Goal: Task Accomplishment & Management: Complete application form

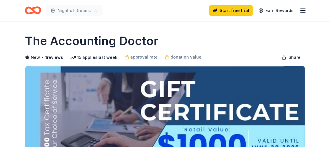
drag, startPoint x: 0, startPoint y: 0, endPoint x: 189, endPoint y: 44, distance: 193.6
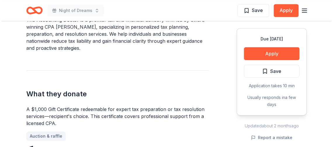
scroll to position [279, 0]
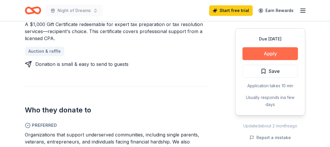
click at [272, 60] on button "Apply" at bounding box center [269, 53] width 55 height 13
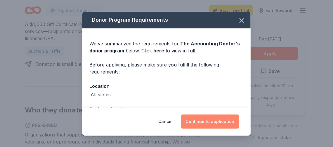
drag, startPoint x: 237, startPoint y: 116, endPoint x: 239, endPoint y: 115, distance: 3.0
click at [237, 115] on button "Continue to application" at bounding box center [210, 121] width 58 height 14
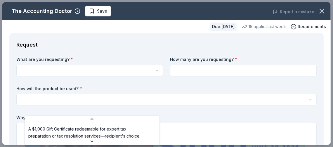
scroll to position [2, 0]
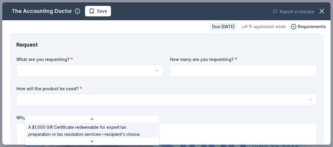
select select "A $1,000 Gift Certificate redeemable for expert tax preparation or tax resoluti…"
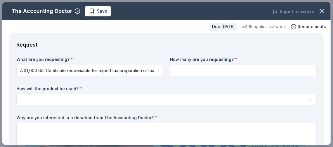
click at [237, 76] on input at bounding box center [243, 71] width 147 height 12
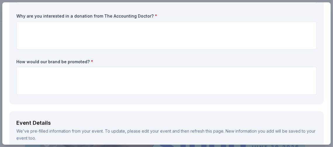
scroll to position [51, 0]
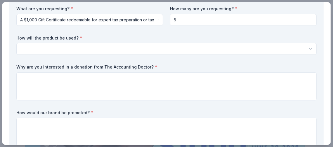
type input "5"
click at [297, 98] on html "Night of Dreams Save Apply Due in 59 days Share The Accounting Doctor New • 1 r…" at bounding box center [166, 73] width 333 height 147
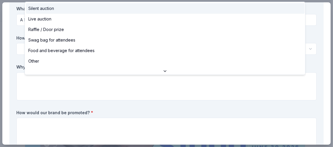
select select "silentAuction"
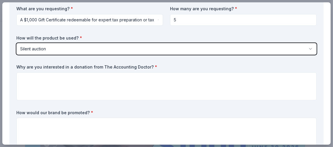
scroll to position [101, 0]
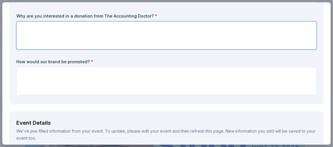
click at [175, 49] on textarea at bounding box center [166, 35] width 300 height 28
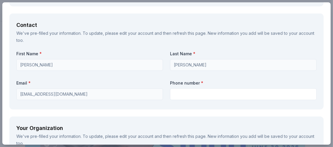
scroll to position [406, 0]
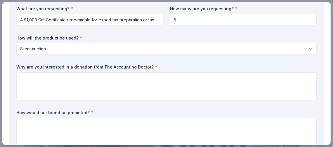
scroll to position [101, 0]
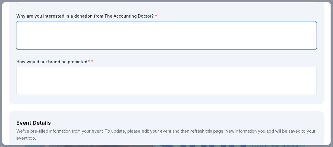
click at [125, 49] on textarea at bounding box center [166, 35] width 300 height 28
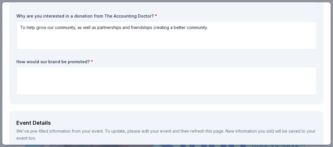
click at [152, 97] on div "What are you requesting? * A $1,000 Gift Certificate redeemable for expert tax …" at bounding box center [166, 26] width 300 height 142
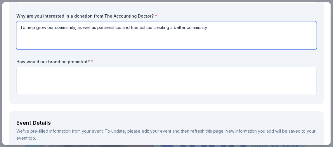
drag, startPoint x: 62, startPoint y: 101, endPoint x: 17, endPoint y: 101, distance: 45.3
click at [17, 49] on textarea "To help grow our community, as well as partnerships and friendships creating a …" at bounding box center [166, 35] width 300 height 28
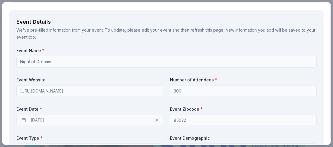
scroll to position [203, 0]
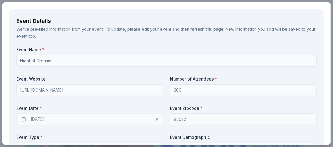
type textarea "To help grow our community, as well as partnerships and friendships creating a …"
type textarea "A"
paste textarea "“All guests will recognize both your spirit of giving and the levels of recogni…"
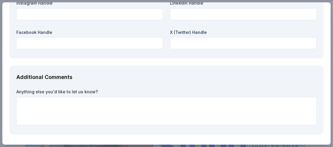
scroll to position [812, 0]
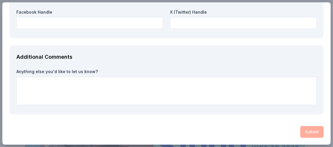
type textarea "“All guests will recognize both your spirit of giving and the levels of recogni…"
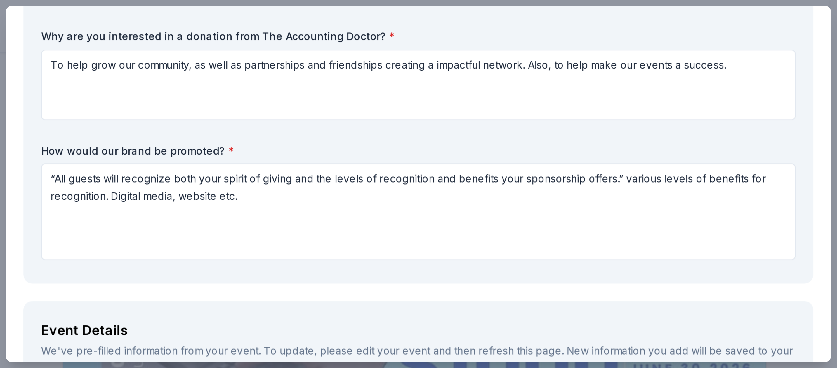
scroll to position [0, 0]
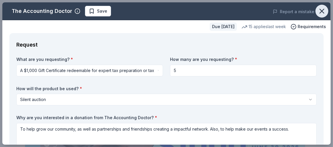
click at [320, 13] on icon "button" at bounding box center [322, 11] width 4 height 4
click at [80, 14] on icon "button" at bounding box center [77, 11] width 6 height 6
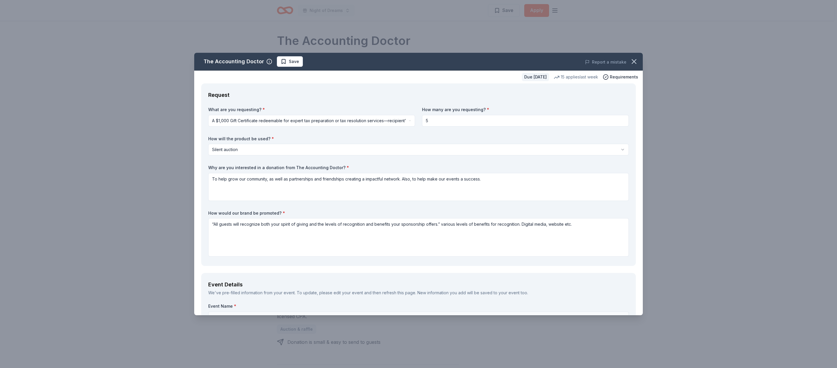
click at [330, 100] on div "Request" at bounding box center [418, 95] width 420 height 9
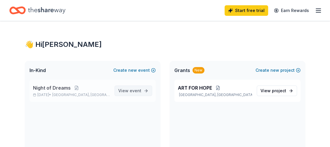
click at [123, 94] on span "View event" at bounding box center [129, 90] width 23 height 7
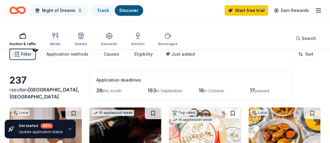
click at [75, 14] on span "Night of Dreams" at bounding box center [58, 10] width 33 height 7
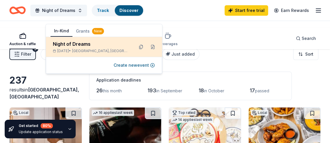
click at [91, 48] on div "Night of Dreams" at bounding box center [91, 44] width 76 height 7
click at [75, 48] on div "Night of Dreams" at bounding box center [91, 44] width 76 height 7
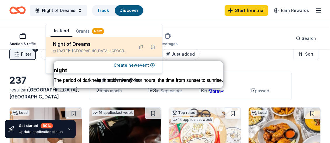
click at [95, 48] on div "Night of Dreams" at bounding box center [91, 44] width 76 height 7
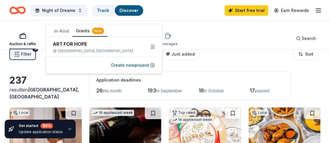
click at [100, 34] on button "Grants New" at bounding box center [89, 31] width 35 height 11
click at [67, 33] on button "In-Kind" at bounding box center [62, 31] width 22 height 11
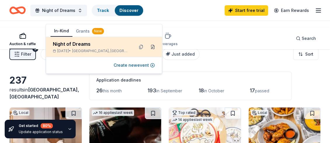
click at [148, 52] on button at bounding box center [152, 46] width 9 height 9
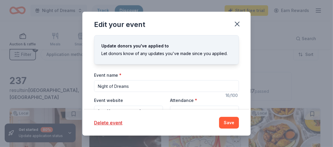
click at [125, 29] on div "Edit your event" at bounding box center [119, 24] width 51 height 9
click at [241, 28] on icon "button" at bounding box center [237, 24] width 8 height 8
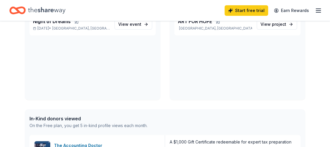
scroll to position [93, 0]
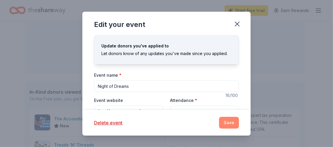
click at [239, 116] on button "Save" at bounding box center [229, 122] width 20 height 12
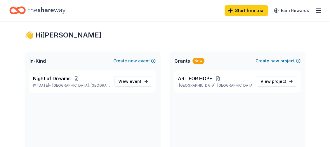
scroll to position [0, 0]
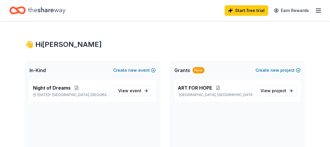
click at [316, 12] on line "button" at bounding box center [318, 12] width 5 height 0
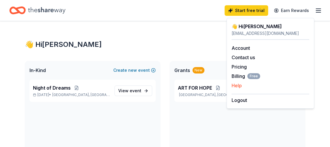
click at [242, 89] on button "Help" at bounding box center [237, 85] width 10 height 7
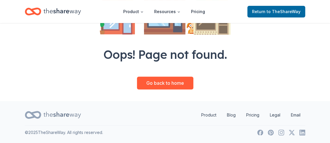
scroll to position [186, 0]
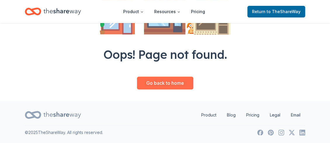
click at [176, 90] on link "Go back to home" at bounding box center [165, 83] width 56 height 13
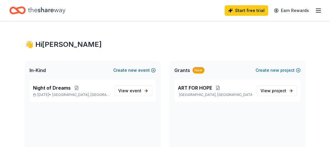
click at [128, 74] on button "Create new event" at bounding box center [134, 70] width 42 height 7
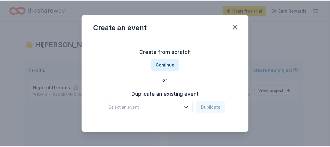
scroll to position [56, 0]
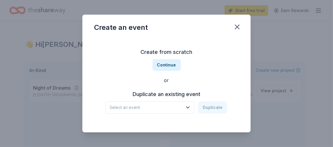
click at [189, 107] on icon "button" at bounding box center [187, 107] width 3 height 1
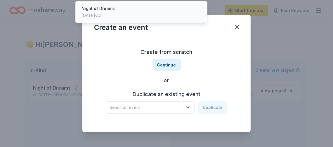
click at [141, 21] on div "Night of Dreams Oct 24, 2025 · AZ" at bounding box center [141, 12] width 129 height 19
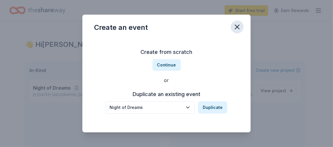
click at [239, 29] on icon "button" at bounding box center [237, 27] width 4 height 4
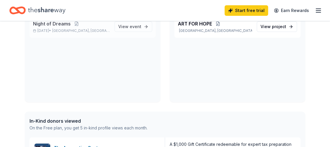
scroll to position [46, 0]
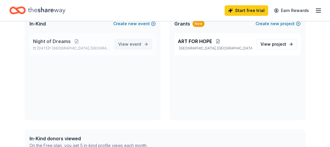
click at [130, 46] on span "event" at bounding box center [136, 43] width 12 height 5
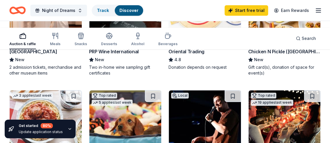
scroll to position [93, 0]
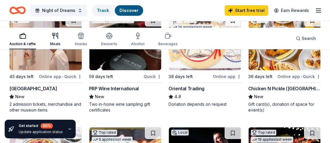
click at [60, 46] on div "Meals" at bounding box center [55, 44] width 11 height 5
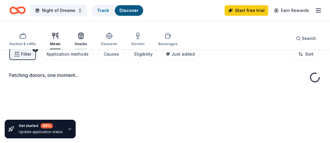
click at [87, 46] on div "Snacks" at bounding box center [80, 44] width 13 height 5
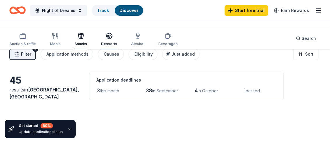
click at [117, 44] on div "Desserts" at bounding box center [109, 39] width 16 height 14
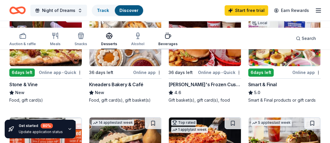
scroll to position [93, 0]
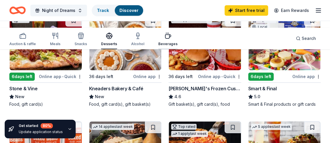
click at [178, 42] on div "Beverages" at bounding box center [167, 39] width 19 height 14
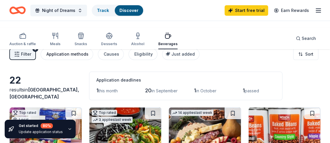
click at [88, 58] on div "Application methods" at bounding box center [67, 54] width 42 height 7
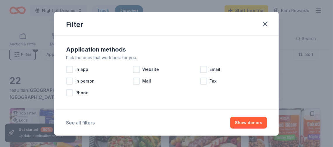
click at [66, 119] on button "See all filters" at bounding box center [80, 122] width 29 height 7
drag, startPoint x: 87, startPoint y: 80, endPoint x: 215, endPoint y: 91, distance: 128.9
click at [101, 74] on div "Application methods Pick the ones that work best for you. In app Website Email …" at bounding box center [167, 71] width 206 height 58
click at [267, 117] on button "Show donors" at bounding box center [248, 122] width 37 height 12
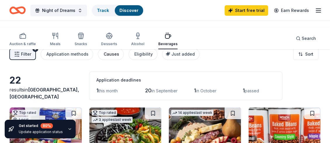
click at [124, 60] on button "Causes" at bounding box center [111, 54] width 26 height 12
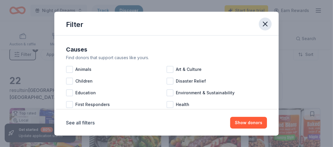
click at [269, 28] on icon "button" at bounding box center [265, 24] width 8 height 8
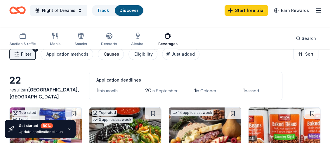
click at [119, 58] on div "Causes" at bounding box center [111, 54] width 15 height 7
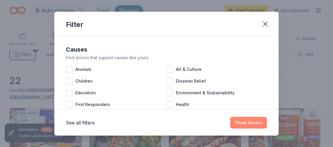
click at [267, 116] on button "Show donors" at bounding box center [248, 122] width 37 height 12
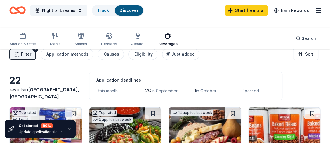
click at [31, 58] on span "Filter" at bounding box center [26, 54] width 10 height 7
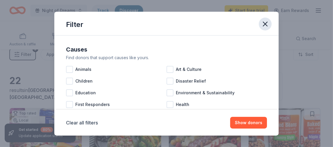
click at [269, 28] on icon "button" at bounding box center [265, 24] width 8 height 8
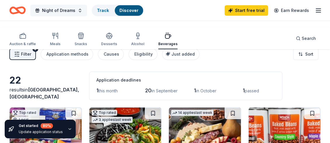
click at [87, 16] on button "Night of Dreams" at bounding box center [58, 11] width 57 height 12
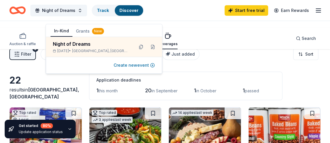
click at [116, 69] on button "Create new event" at bounding box center [134, 65] width 41 height 7
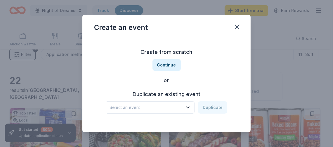
scroll to position [56, 0]
click at [191, 104] on icon "button" at bounding box center [188, 107] width 6 height 6
click at [226, 101] on button "Duplicate" at bounding box center [212, 107] width 29 height 12
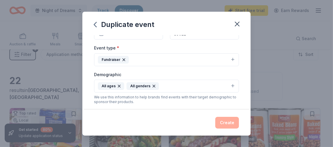
scroll to position [82, 0]
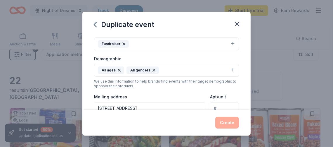
click at [118, 24] on button "Pick a date" at bounding box center [128, 18] width 69 height 12
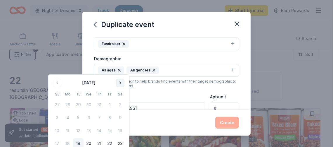
click at [124, 86] on button "Go to next month" at bounding box center [120, 83] width 8 height 8
click at [61, 87] on button "Go to previous month" at bounding box center [57, 83] width 8 height 8
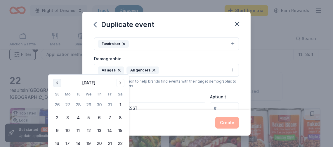
click at [61, 87] on button "Go to previous month" at bounding box center [57, 83] width 8 height 8
drag, startPoint x: 182, startPoint y: 34, endPoint x: 182, endPoint y: 17, distance: 17.2
click at [182, 17] on div "Duplicate event" at bounding box center [166, 23] width 168 height 23
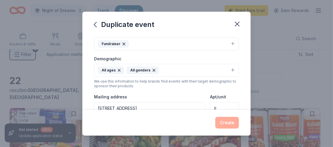
click at [123, 24] on button "Pick a date" at bounding box center [128, 18] width 69 height 12
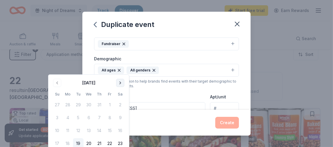
click at [124, 87] on button "Go to next month" at bounding box center [120, 83] width 8 height 8
click at [126, 123] on button "11" at bounding box center [120, 117] width 11 height 11
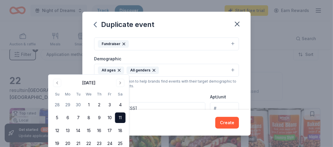
click at [94, 24] on button "10/11/2025" at bounding box center [128, 18] width 69 height 12
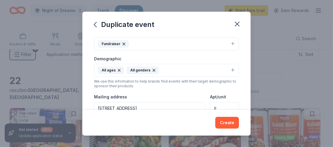
click at [94, 24] on button "10/11/2025" at bounding box center [128, 18] width 69 height 12
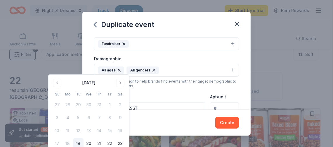
click at [94, 24] on button "10/11/2025" at bounding box center [128, 18] width 69 height 12
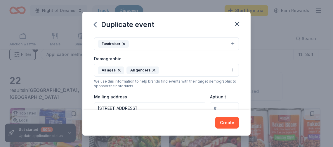
click at [94, 24] on button "10/11/2025" at bounding box center [128, 18] width 69 height 12
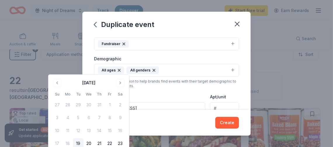
click at [153, 21] on span "button" at bounding box center [156, 17] width 7 height 7
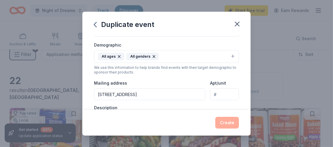
scroll to position [87, 0]
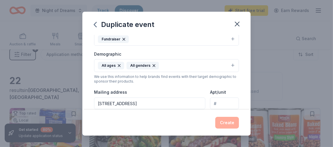
click at [126, 19] on button "Pick a date" at bounding box center [128, 13] width 69 height 12
drag, startPoint x: 181, startPoint y: 25, endPoint x: 186, endPoint y: 16, distance: 11.1
click at [186, 16] on div "Duplicate event" at bounding box center [166, 23] width 168 height 23
click at [114, 19] on button "Pick a date" at bounding box center [128, 13] width 69 height 12
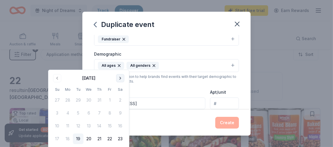
click at [124, 81] on button "Go to next month" at bounding box center [120, 78] width 8 height 8
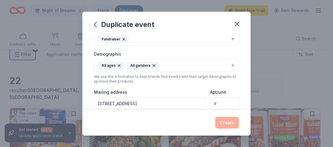
drag, startPoint x: 208, startPoint y: 22, endPoint x: 216, endPoint y: 23, distance: 8.5
click at [216, 23] on div "Duplicate event" at bounding box center [166, 23] width 168 height 23
click at [108, 17] on span "Pick a date" at bounding box center [119, 13] width 22 height 7
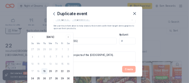
scroll to position [252, 0]
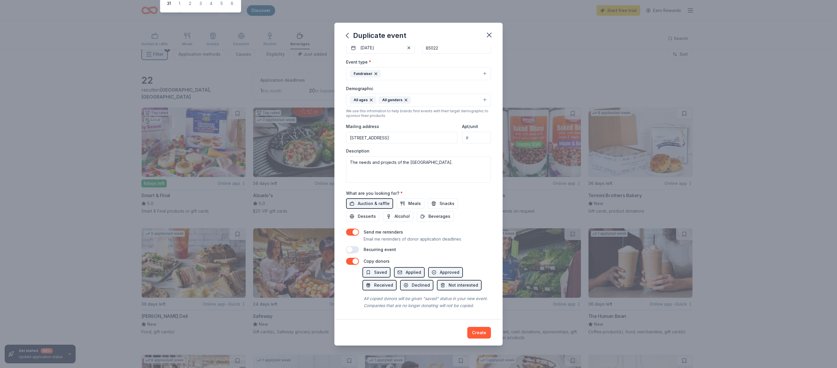
scroll to position [253, 0]
drag, startPoint x: 402, startPoint y: 10, endPoint x: 420, endPoint y: 76, distance: 68.6
click at [330, 78] on body "Night of Dreams Track Discover Start free trial Earn Rewards Auction & raffle M…" at bounding box center [417, 184] width 834 height 368
drag, startPoint x: 377, startPoint y: 3, endPoint x: 326, endPoint y: 36, distance: 60.6
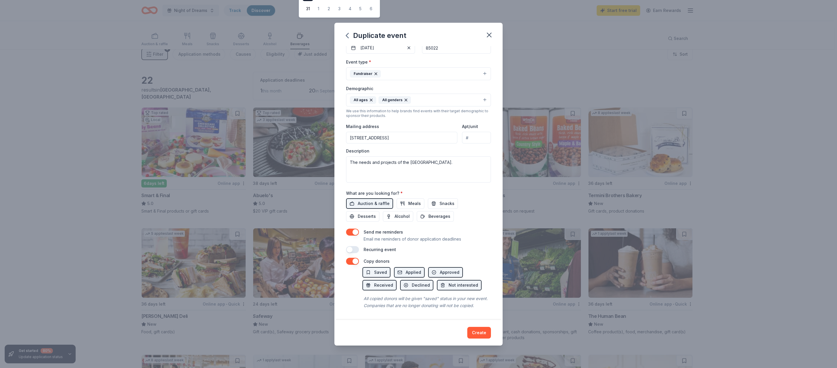
click at [330, 143] on textarea "The needs and projects of the Phoenix Dream Center." at bounding box center [418, 169] width 145 height 26
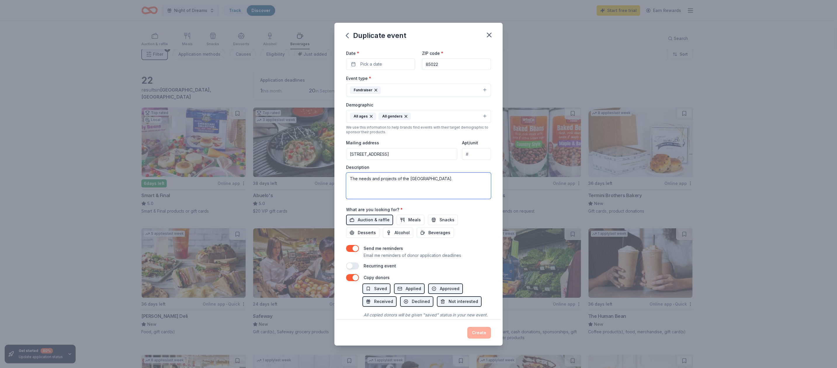
scroll to position [0, 0]
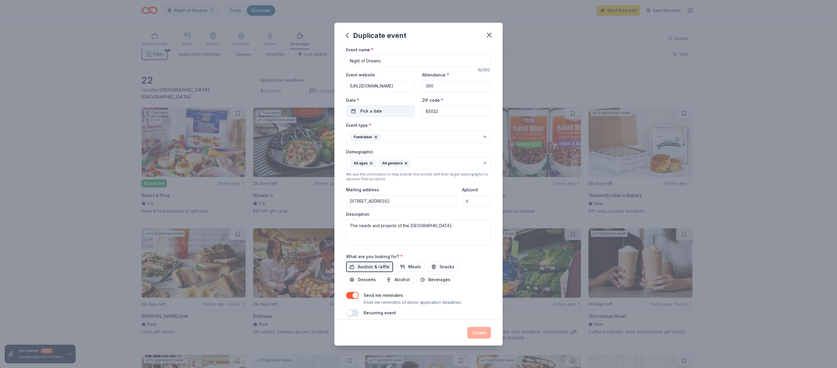
click at [330, 117] on button "Pick a date" at bounding box center [380, 111] width 69 height 12
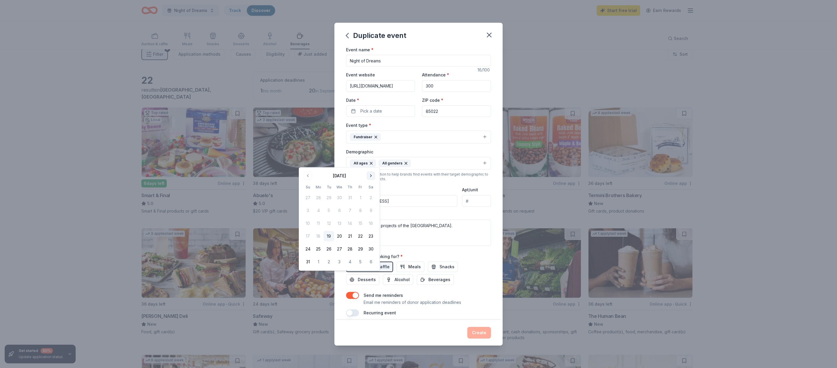
click at [330, 143] on button "Go to next month" at bounding box center [371, 176] width 8 height 8
click at [330, 143] on button "24" at bounding box center [360, 236] width 11 height 11
click at [330, 61] on div "Event name * Night of Dreams" at bounding box center [418, 56] width 145 height 21
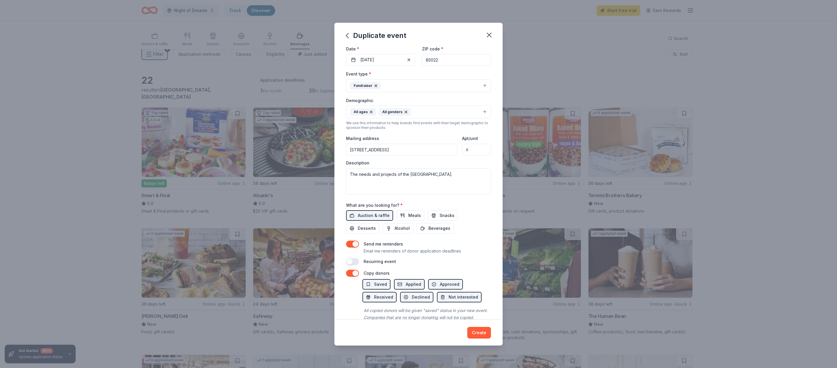
scroll to position [103, 0]
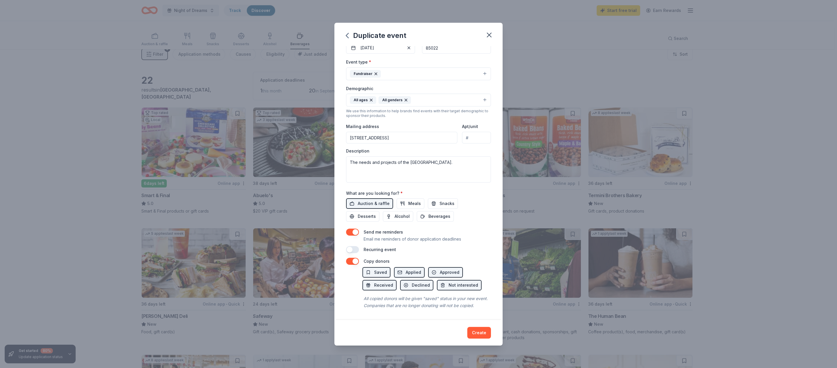
click at [330, 104] on div "All ages" at bounding box center [363, 100] width 26 height 8
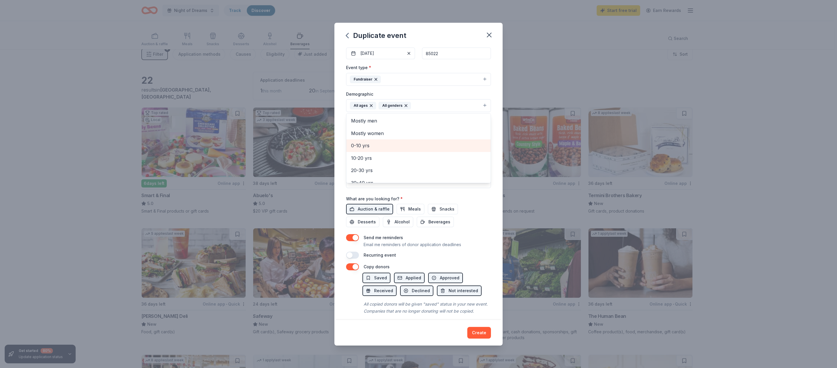
scroll to position [0, 0]
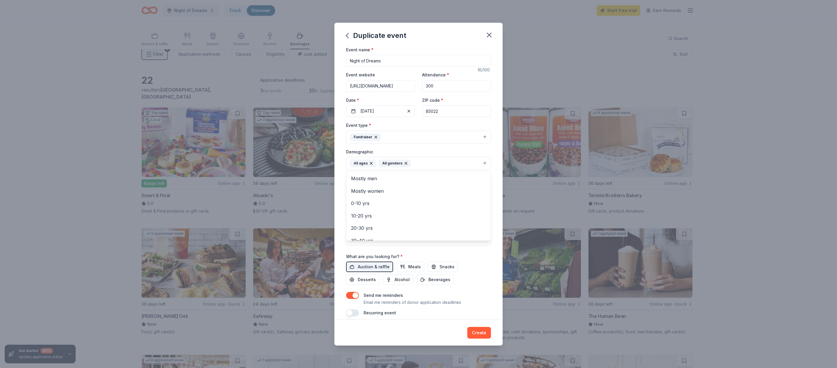
click at [330, 143] on button "All ages All genders" at bounding box center [418, 163] width 145 height 13
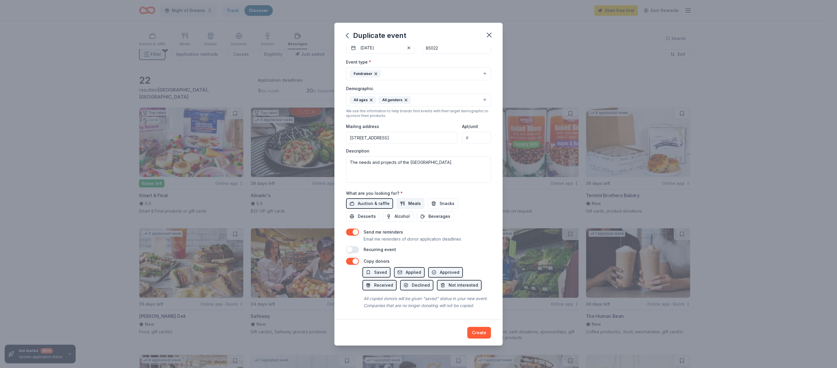
scroll to position [258, 0]
click at [330, 143] on button "Auction & raffle" at bounding box center [369, 204] width 47 height 11
click at [330, 143] on textarea "The needs and projects of the Phoenix Dream Center." at bounding box center [418, 169] width 145 height 26
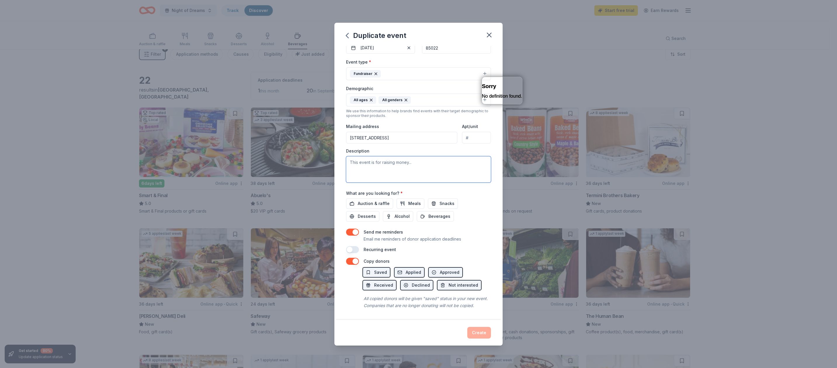
paste textarea "“Your support will directly fuel the programs and initiatives that transform li…"
drag, startPoint x: 320, startPoint y: 71, endPoint x: 324, endPoint y: 67, distance: 5.4
click at [330, 143] on textarea "“Your support will directly fuel the programs and initiatives that transform li…" at bounding box center [418, 169] width 145 height 26
click at [330, 143] on textarea "Your support will directly fuel the programs and initiatives that transform liv…" at bounding box center [418, 169] width 145 height 26
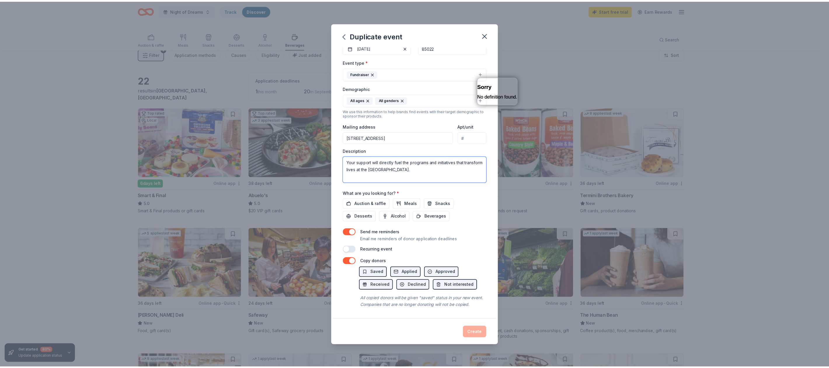
scroll to position [270, 0]
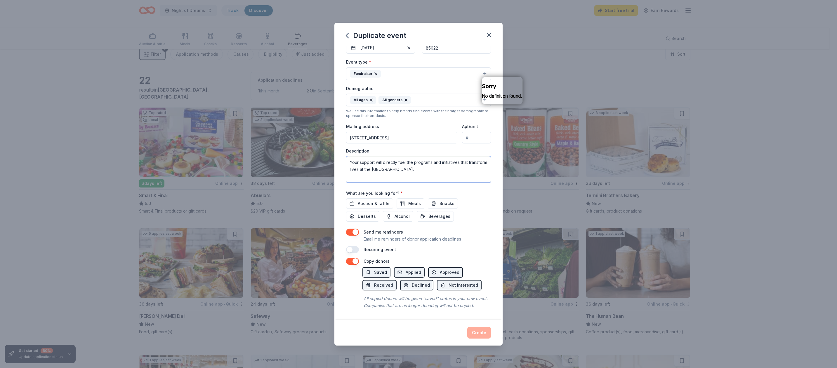
type textarea "Your support will directly fuel the programs and initiatives that transform liv…"
click at [330, 119] on div "Duplicate event Event name * Night of Dreams 16 /100 Event website https://phoe…" at bounding box center [418, 184] width 837 height 368
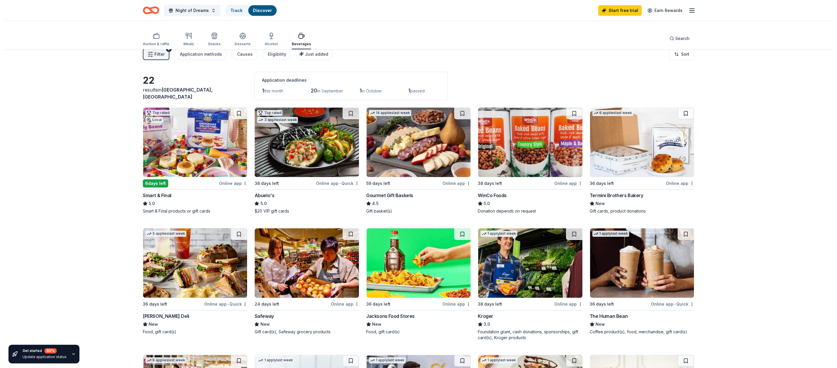
scroll to position [0, 0]
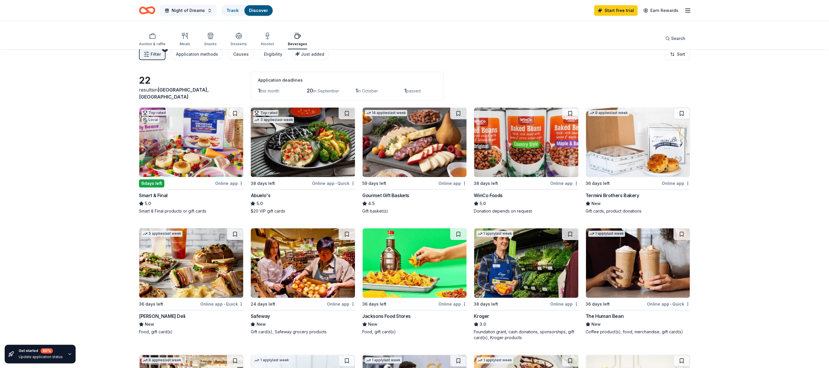
click at [217, 15] on button "Night of Dreams" at bounding box center [188, 11] width 57 height 12
click at [246, 48] on div "Night of Dreams" at bounding box center [227, 44] width 76 height 7
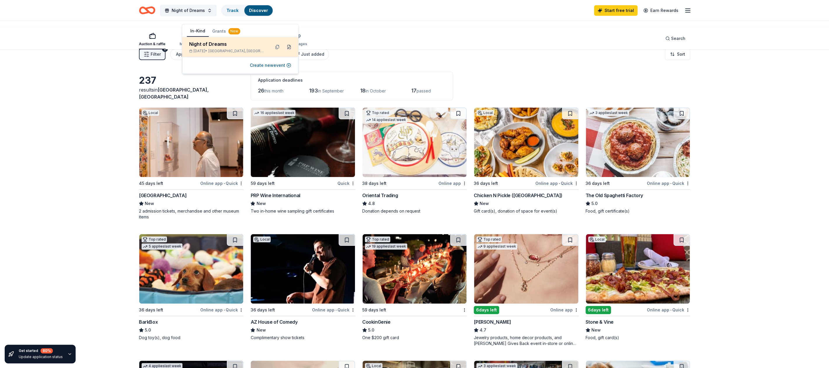
click at [284, 52] on button at bounding box center [288, 46] width 9 height 9
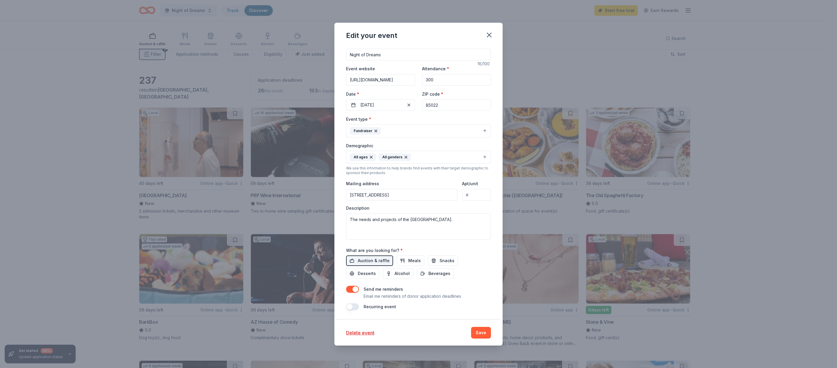
scroll to position [206, 0]
click at [330, 143] on textarea "The needs and projects of the Phoenix Dream Center." at bounding box center [418, 227] width 145 height 26
paste textarea "“Your support will directly fuel the programs and initiatives that transform li…"
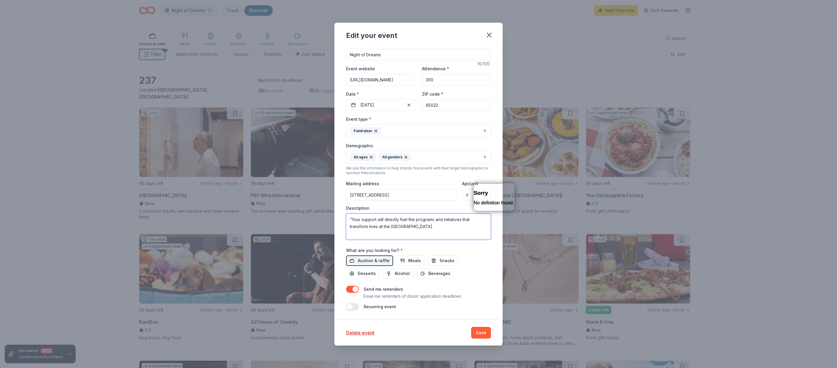
click at [330, 143] on textarea "“Your support will directly fuel the programs and initiatives that transform li…" at bounding box center [418, 227] width 145 height 26
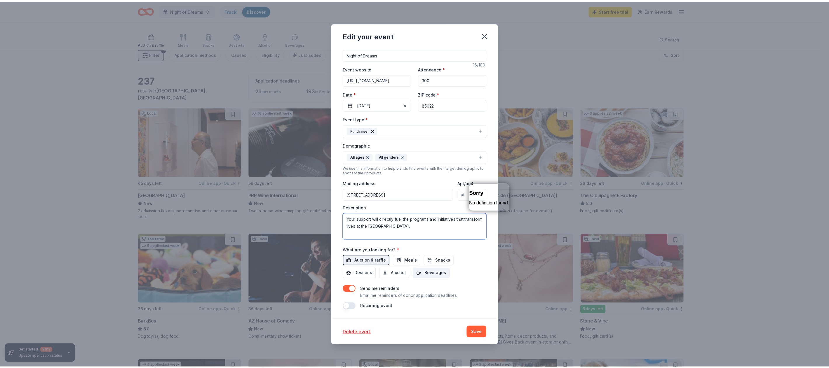
scroll to position [228, 0]
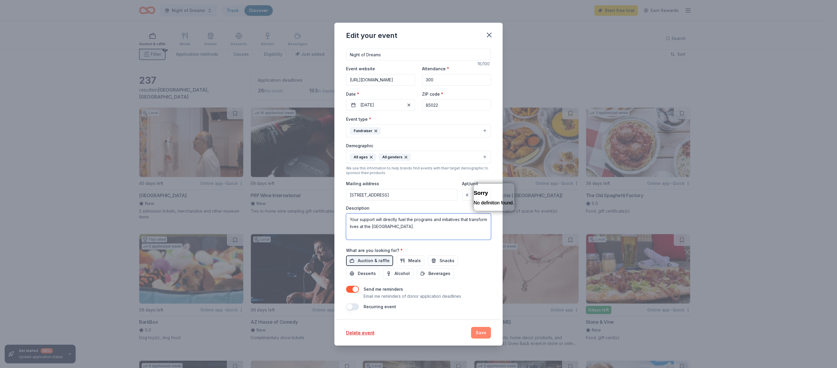
type textarea "Your support will directly fuel the programs and initiatives that transform liv…"
click at [330, 143] on button "Save" at bounding box center [481, 333] width 20 height 12
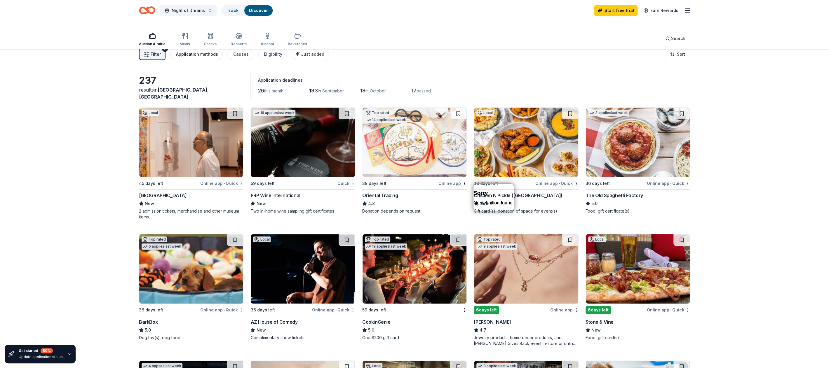
click at [215, 58] on div "Application methods" at bounding box center [197, 54] width 42 height 7
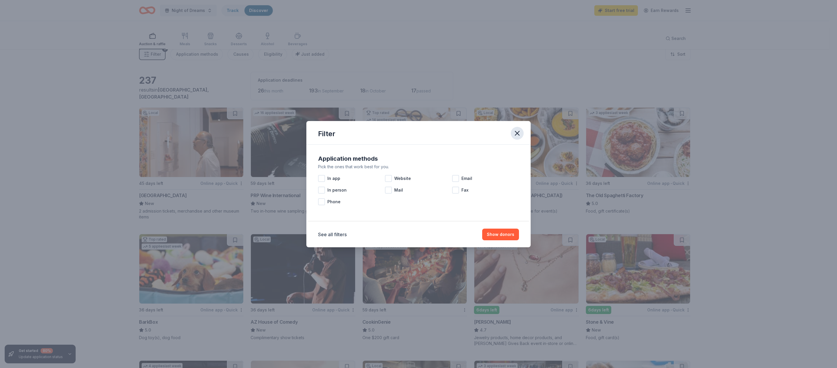
click at [330, 129] on icon "button" at bounding box center [517, 133] width 8 height 8
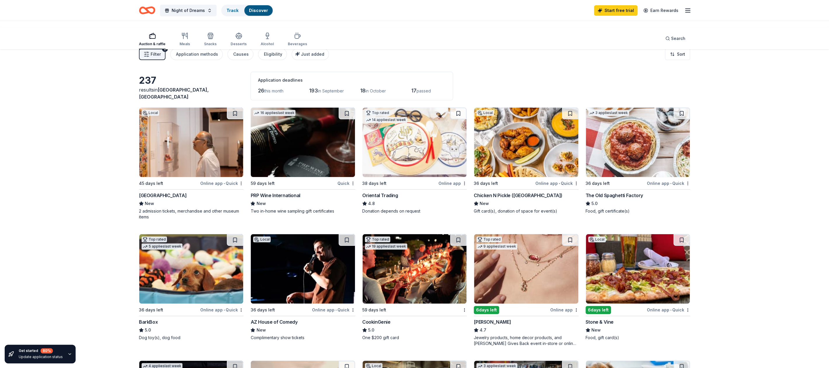
click at [162, 39] on div "button" at bounding box center [152, 35] width 27 height 7
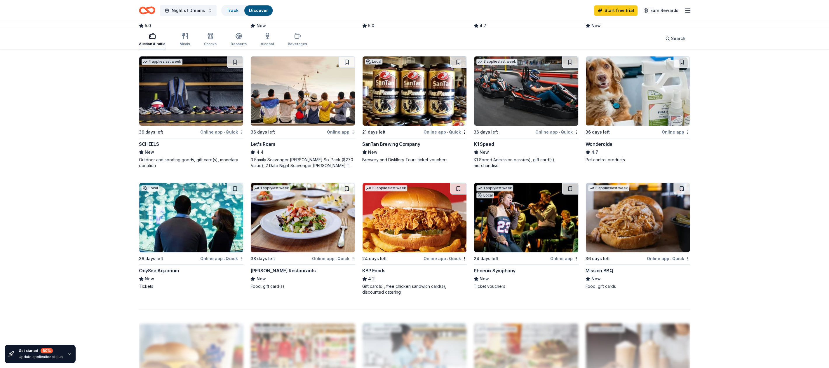
scroll to position [323, 0]
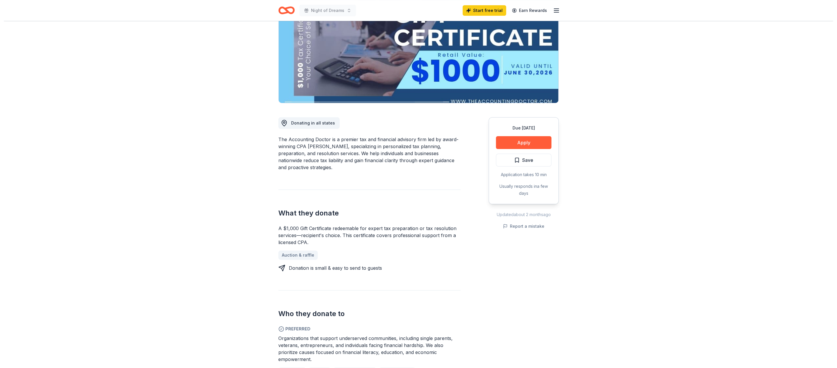
scroll to position [92, 0]
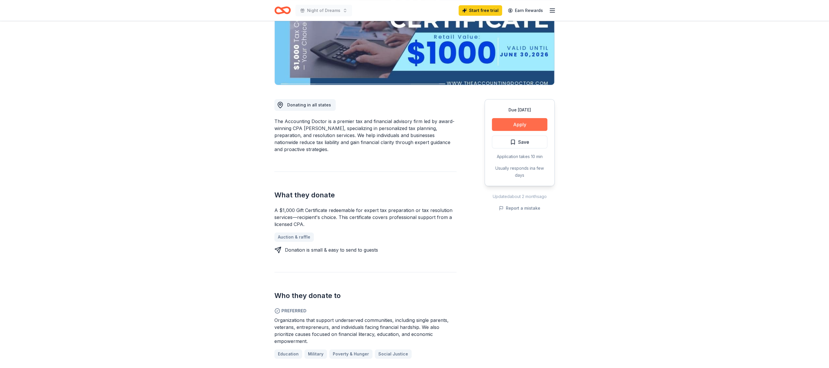
click at [506, 131] on button "Apply" at bounding box center [519, 124] width 55 height 13
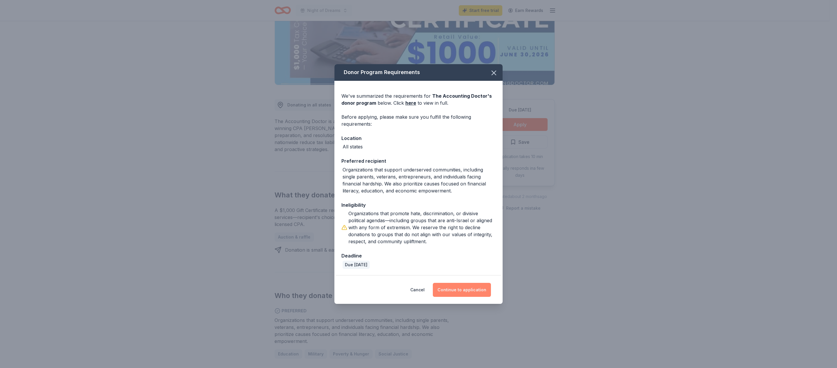
click at [489, 297] on button "Continue to application" at bounding box center [462, 290] width 58 height 14
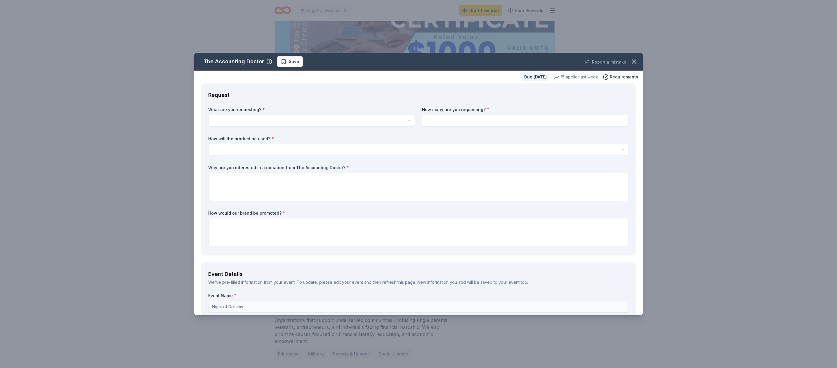
click at [398, 151] on html "Night of Dreams Start free trial Earn Rewards Due in 59 days Share The Accounti…" at bounding box center [418, 92] width 837 height 368
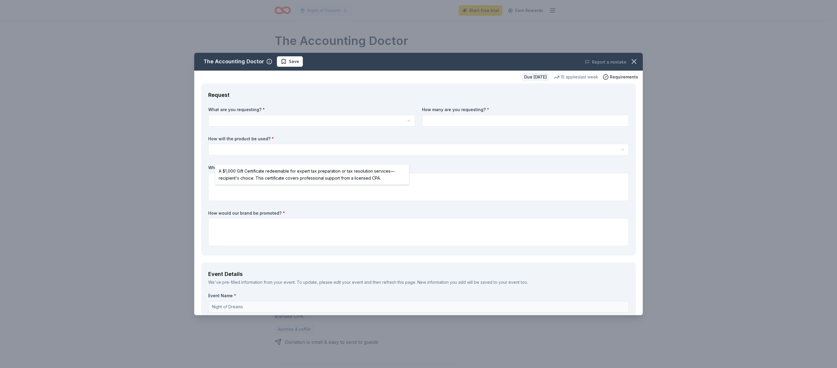
scroll to position [0, 0]
select select "A $1,000 Gift Certificate redeemable for expert tax preparation or tax resoluti…"
click at [470, 127] on input at bounding box center [525, 121] width 207 height 12
type input "5"
click at [295, 197] on html "Night of Dreams Start free trial Earn Rewards Due in 59 days Share The Accounti…" at bounding box center [418, 184] width 837 height 368
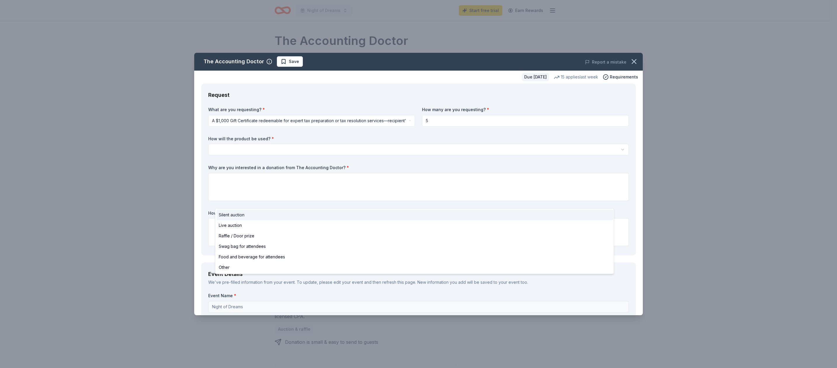
select select "silentAuction"
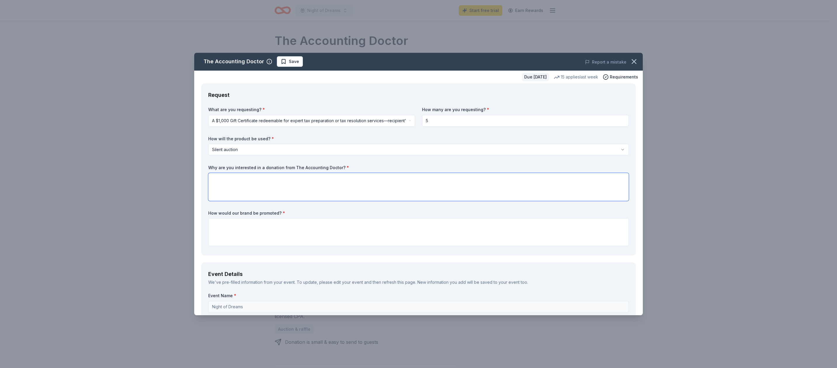
click at [411, 201] on textarea at bounding box center [418, 187] width 420 height 28
type textarea "T"
paste textarea "“Your involvement strengthens our community and fosters partnerships and friend…"
drag, startPoint x: 225, startPoint y: 239, endPoint x: 211, endPoint y: 237, distance: 13.5
click at [211, 201] on textarea "“Your involvement strengthens our community and fosters partnerships and friend…" at bounding box center [418, 187] width 420 height 28
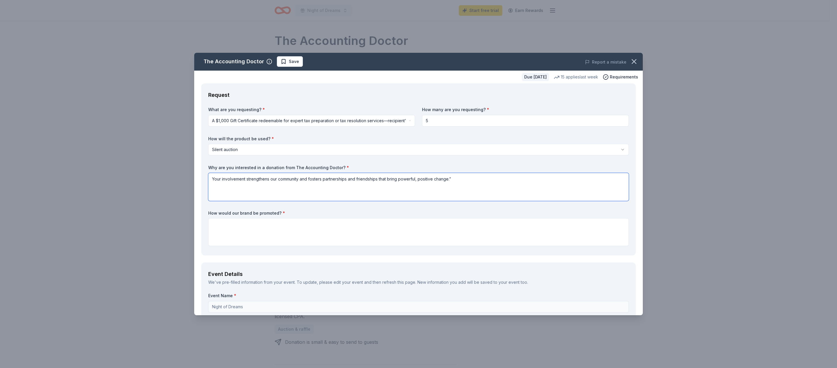
drag, startPoint x: 271, startPoint y: 239, endPoint x: 30, endPoint y: 215, distance: 241.4
click at [208, 201] on textarea "Your involvement strengthens our community and fosters partnerships and friends…" at bounding box center [418, 187] width 420 height 28
click at [401, 201] on textarea "You will help make our event a success as well as strengthens our community and…" at bounding box center [418, 187] width 420 height 28
click at [311, 201] on textarea "You will help make our event a success as well as strengthen our community and …" at bounding box center [418, 187] width 420 height 28
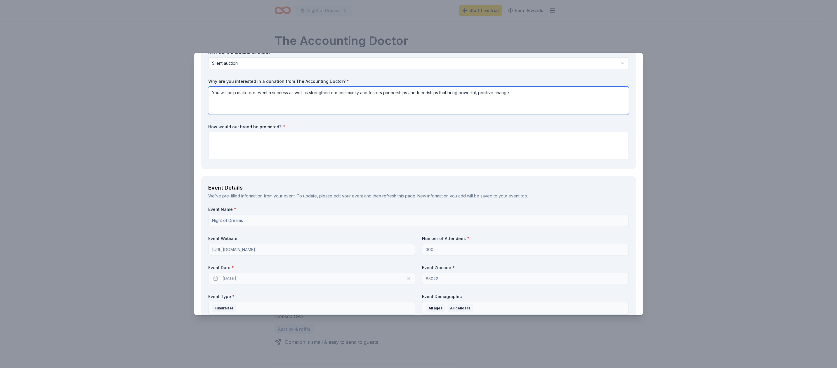
scroll to position [103, 0]
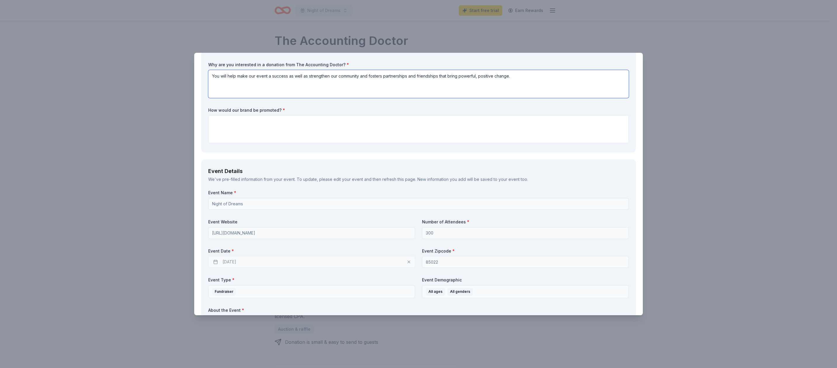
type textarea "You will help make our event a success as well as strengthen our community and …"
click at [279, 143] on textarea at bounding box center [418, 129] width 420 height 28
paste textarea "“Your brand will be highlighted to all event attendees, demonstrating your comm…"
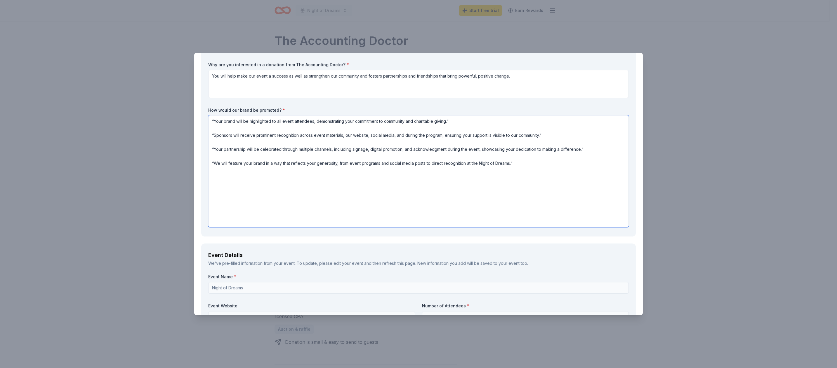
click at [226, 193] on textarea "“Your brand will be highlighted to all event attendees, demonstrating your comm…" at bounding box center [418, 171] width 420 height 112
click at [578, 188] on textarea "Your brand will be highlighted to all event attendees, demonstrating your commi…" at bounding box center [418, 171] width 420 height 112
drag, startPoint x: 224, startPoint y: 215, endPoint x: 233, endPoint y: 211, distance: 9.8
click at [228, 212] on textarea "Your brand will be highlighted to all event attendees, demonstrating your commi…" at bounding box center [418, 171] width 420 height 112
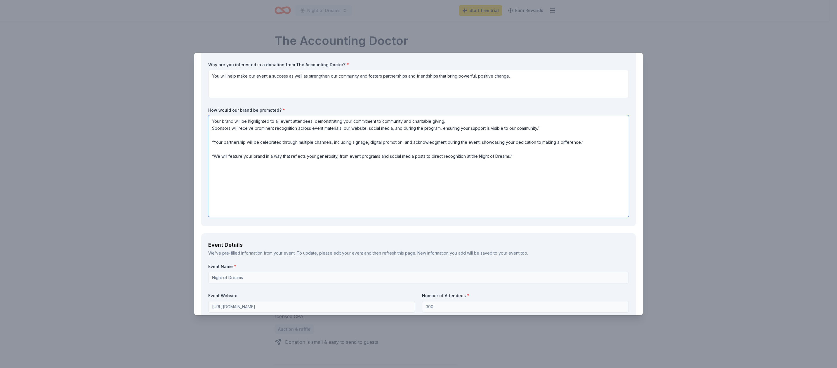
click at [351, 217] on textarea "Your brand will be highlighted to all event attendees, demonstrating your commi…" at bounding box center [418, 166] width 420 height 102
click at [225, 217] on textarea "Your brand will be highlighted to all event attendees, demonstrating your commi…" at bounding box center [418, 166] width 420 height 102
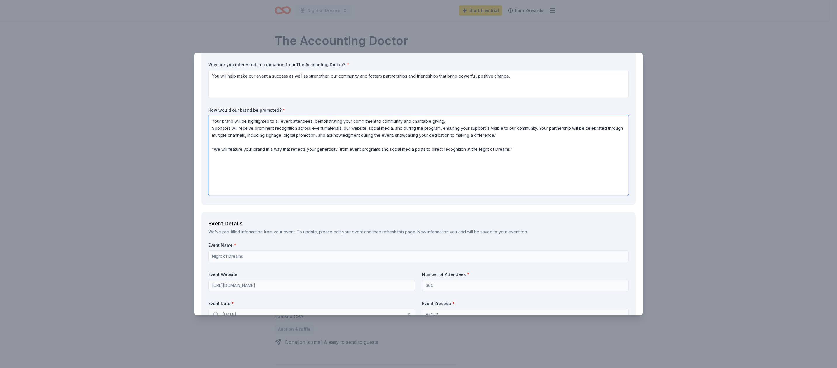
click at [528, 196] on textarea "Your brand will be highlighted to all event attendees, demonstrating your commi…" at bounding box center [418, 155] width 420 height 81
click at [225, 196] on textarea "Your brand will be highlighted to all event attendees, demonstrating your commi…" at bounding box center [418, 155] width 420 height 81
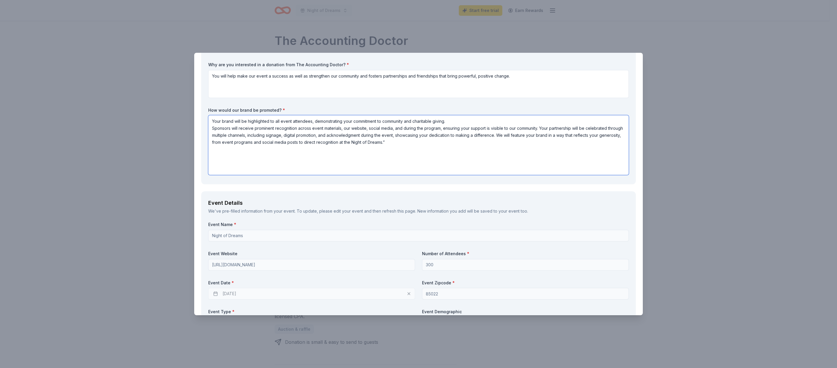
scroll to position [155, 0]
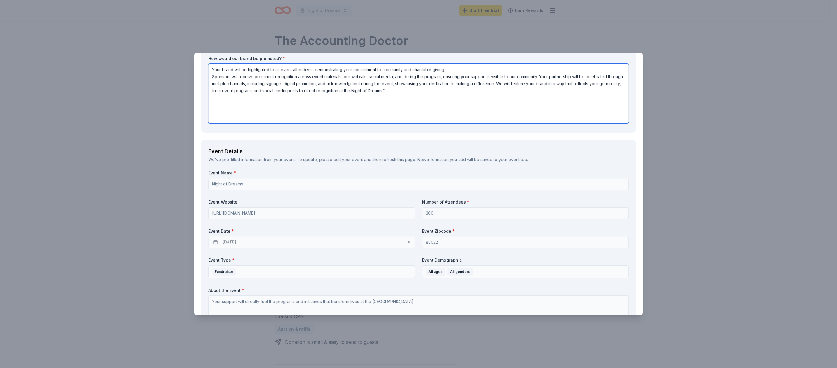
click at [600, 124] on textarea "Your brand will be highlighted to all event attendees, demonstrating your commi…" at bounding box center [418, 94] width 420 height 60
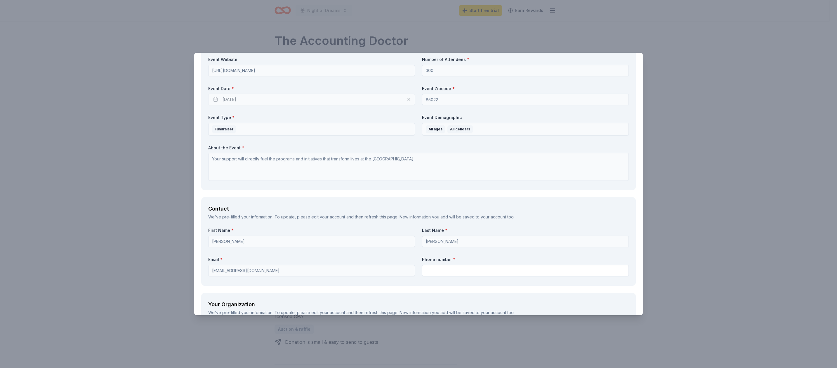
scroll to position [309, 0]
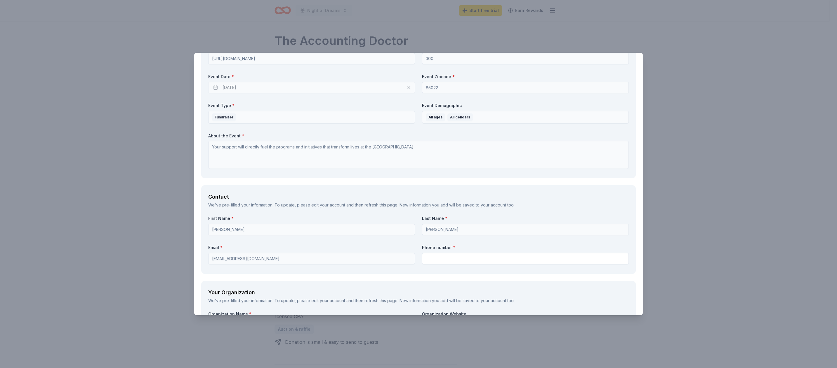
type textarea "Your brand will be highlighted to all event attendees, demonstrating your commi…"
click at [399, 93] on div "10/23/2025" at bounding box center [311, 88] width 207 height 12
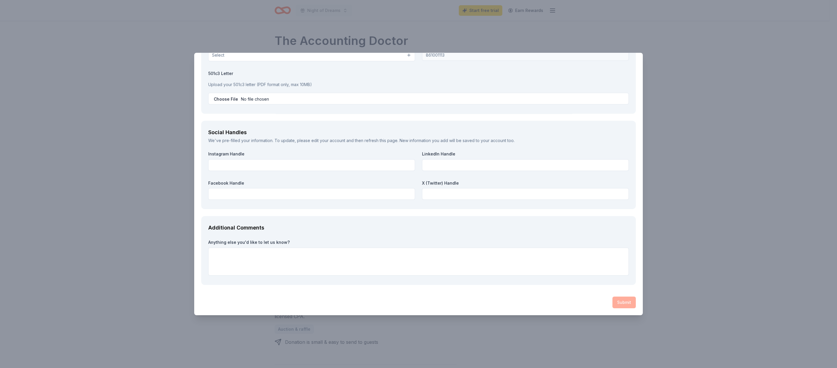
scroll to position [825, 0]
click at [400, 61] on button "Select" at bounding box center [311, 55] width 207 height 12
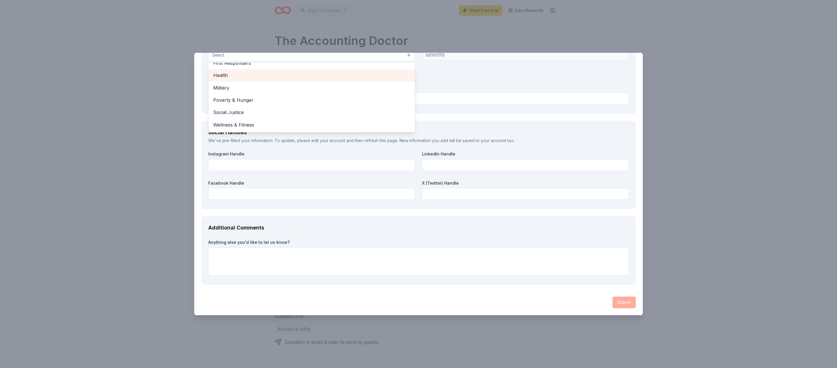
scroll to position [122, 0]
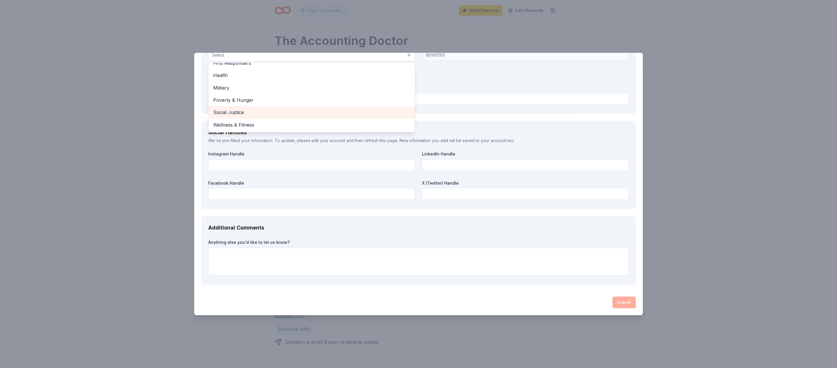
click at [334, 104] on span "Poverty & Hunger" at bounding box center [311, 100] width 197 height 8
click at [521, 107] on div "Organization Name * CITY HELP INC Organization Website http://phxdreamcenter.or…" at bounding box center [418, 36] width 420 height 141
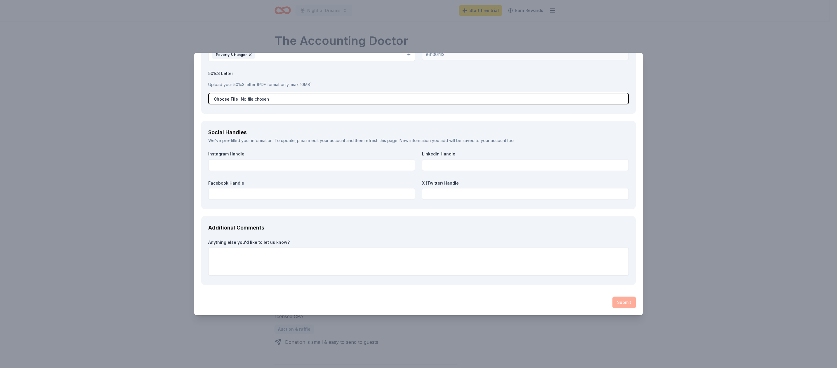
click at [598, 105] on input "file" at bounding box center [418, 99] width 420 height 12
type input "C:\fakepath\The Invitation.pdf"
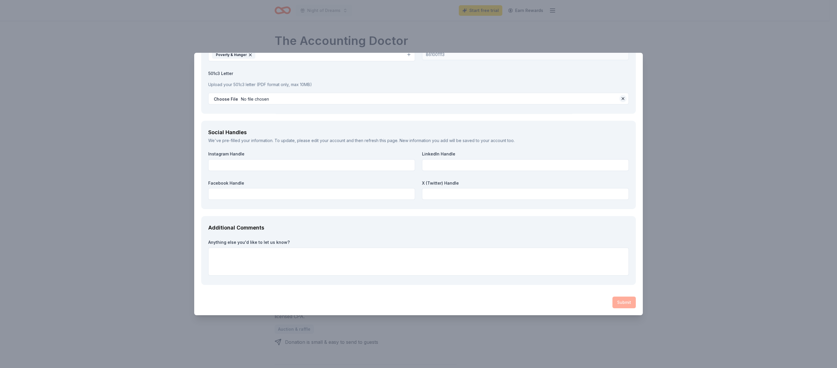
click at [619, 102] on button at bounding box center [622, 98] width 7 height 7
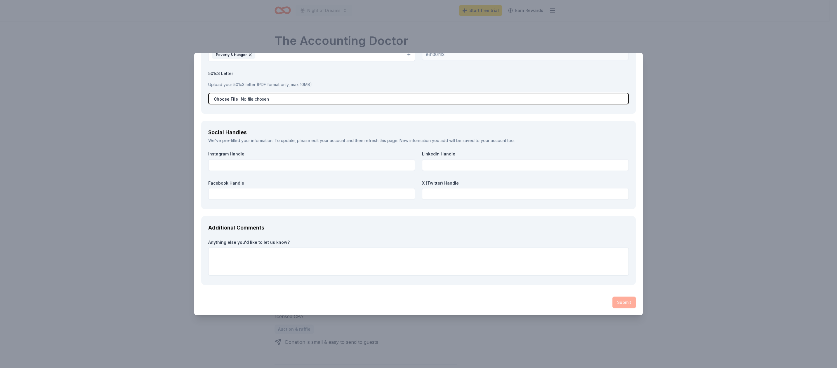
click at [301, 105] on input "file" at bounding box center [418, 99] width 420 height 12
type input "C:\fakepath\501C3.pdf"
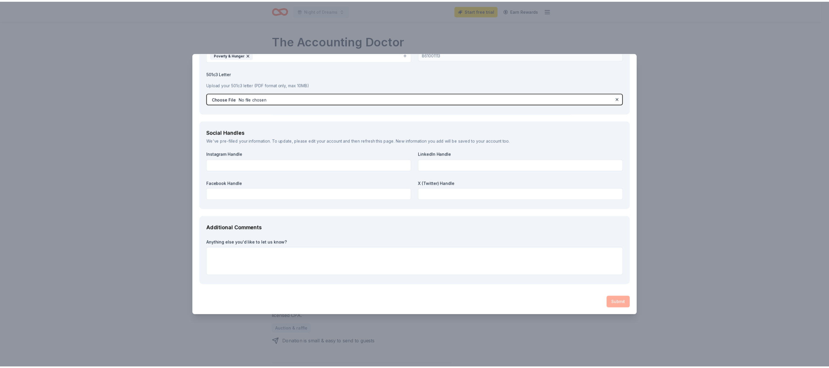
scroll to position [516, 0]
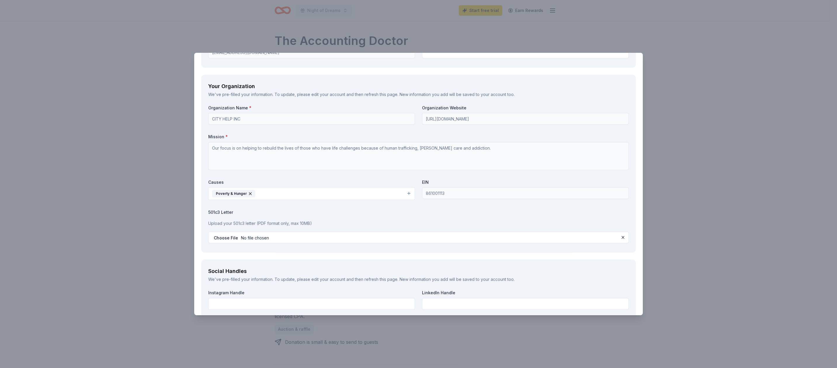
click at [698, 84] on div "The Accounting Doctor Save Report a mistake Due in 59 days 15 applies last week…" at bounding box center [418, 184] width 837 height 368
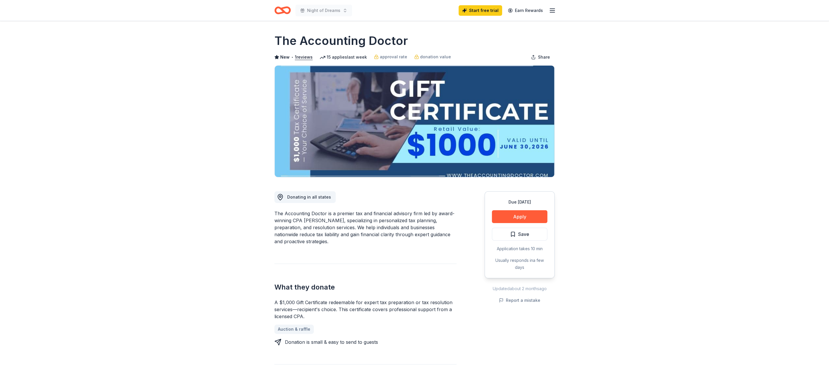
scroll to position [0, 0]
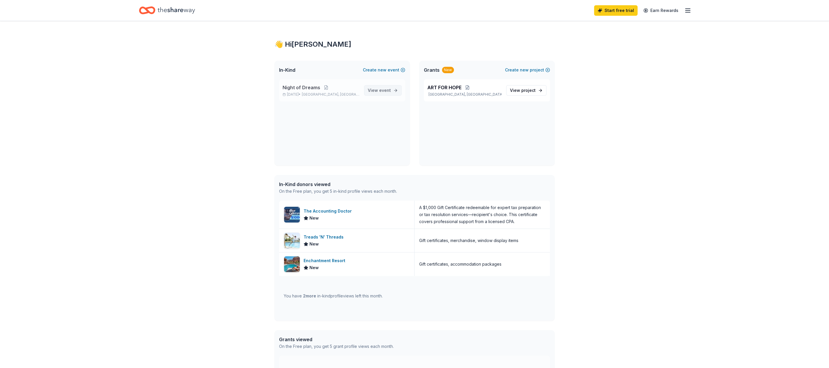
click at [379, 93] on span "event" at bounding box center [385, 90] width 12 height 5
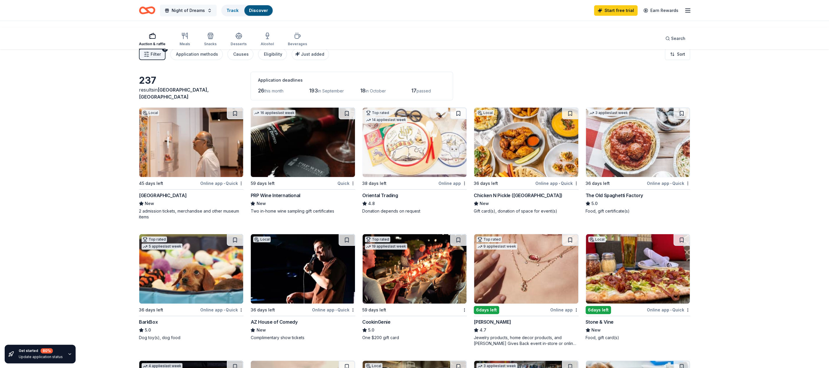
click at [217, 15] on button "Night of Dreams" at bounding box center [188, 11] width 57 height 12
click at [285, 52] on button at bounding box center [288, 46] width 9 height 9
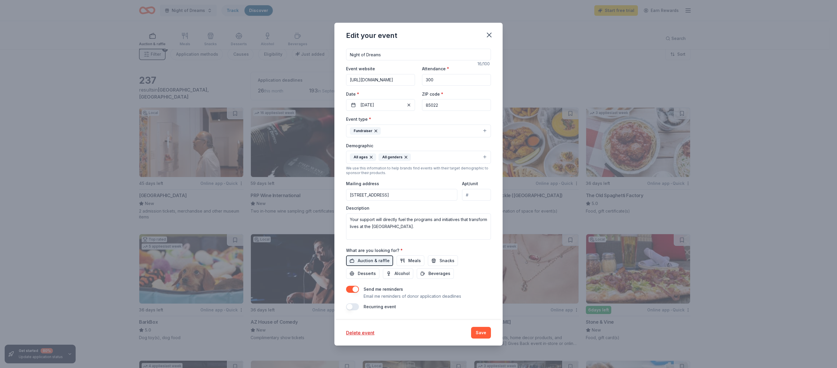
scroll to position [228, 0]
click at [491, 328] on button "Save" at bounding box center [481, 333] width 20 height 12
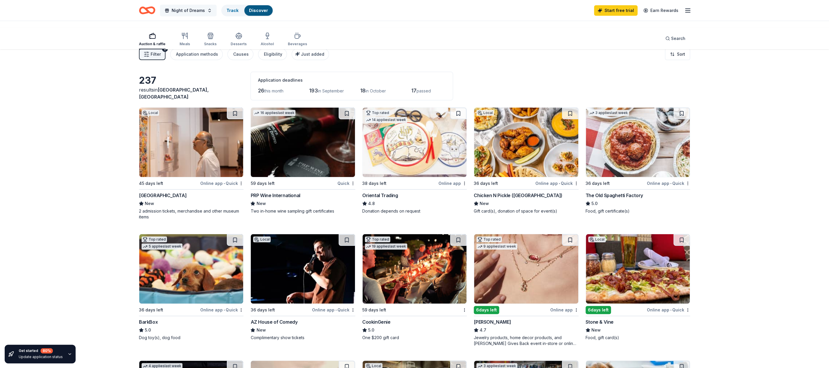
click at [210, 16] on button "Night of Dreams" at bounding box center [188, 11] width 57 height 12
click at [221, 48] on div "Night of Dreams" at bounding box center [227, 44] width 76 height 7
click at [273, 52] on button at bounding box center [277, 46] width 9 height 9
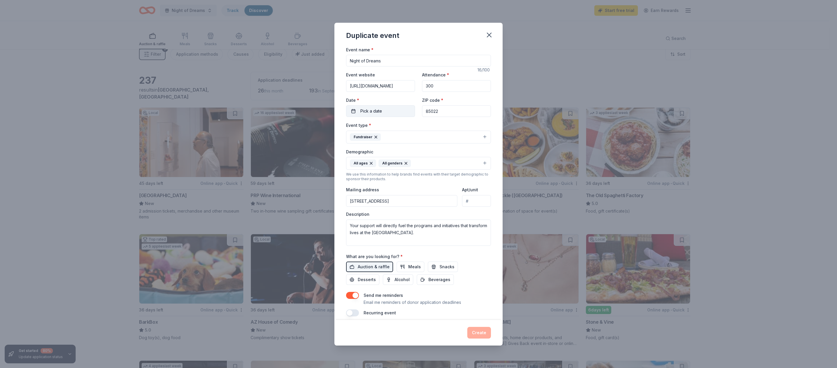
click at [370, 117] on button "Pick a date" at bounding box center [380, 111] width 69 height 12
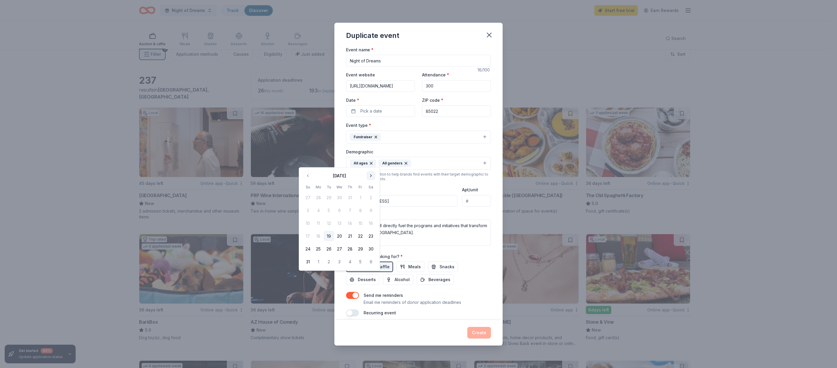
click at [375, 180] on button "Go to next month" at bounding box center [371, 176] width 8 height 8
click at [312, 179] on button "Go to previous month" at bounding box center [308, 176] width 8 height 8
click at [366, 242] on button "24" at bounding box center [360, 236] width 11 height 11
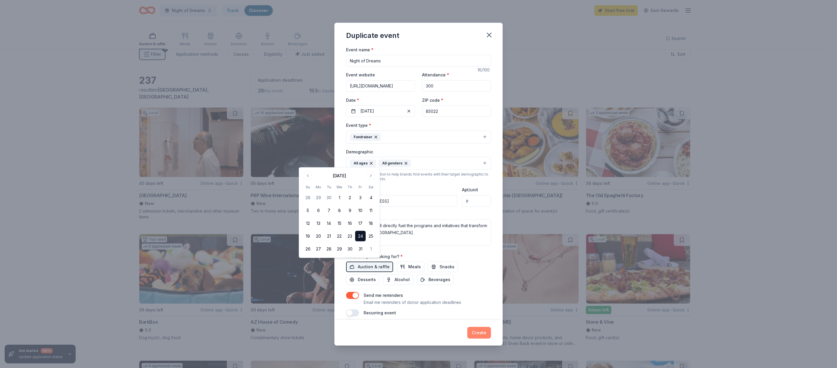
click at [491, 327] on button "Create" at bounding box center [479, 333] width 24 height 12
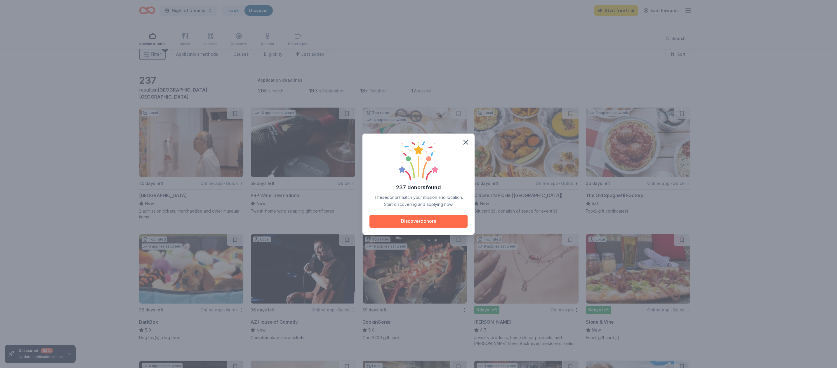
click at [447, 228] on button "Discover donors" at bounding box center [418, 221] width 98 height 13
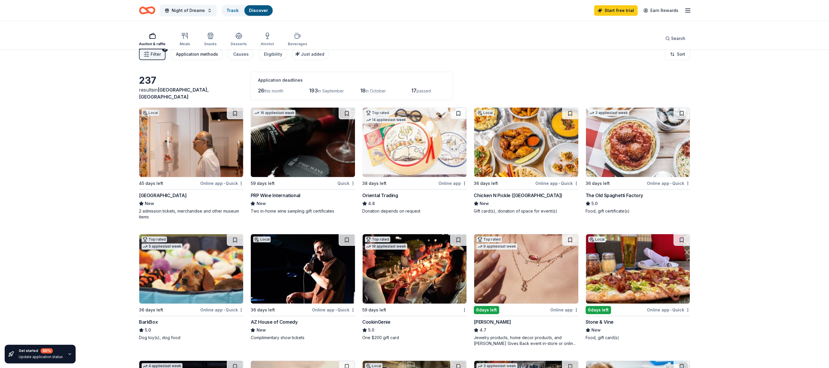
click at [217, 58] on div "Application methods" at bounding box center [197, 54] width 42 height 7
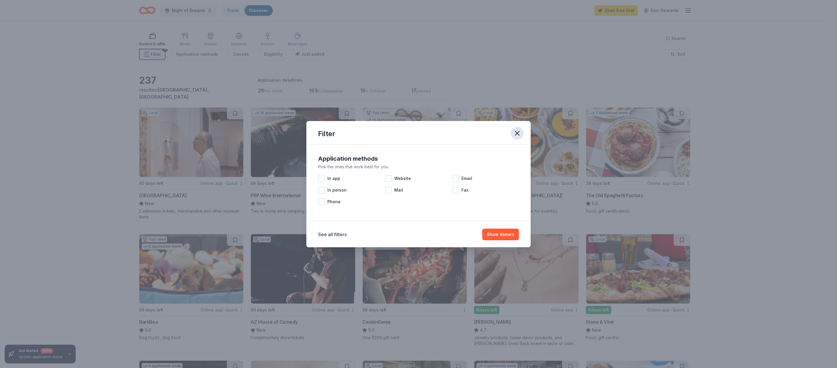
click at [521, 129] on icon "button" at bounding box center [517, 133] width 8 height 8
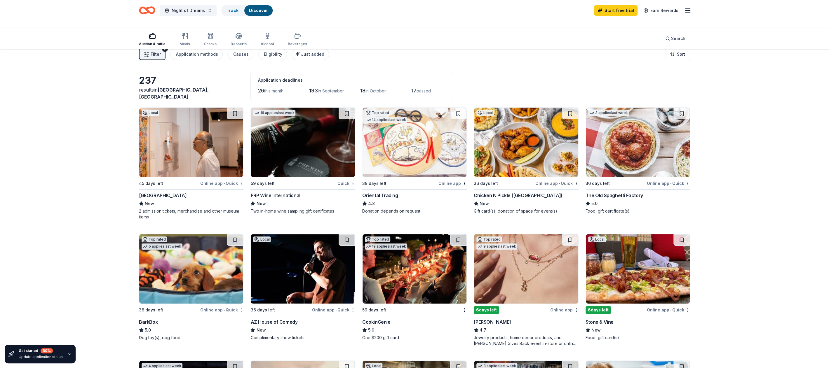
click at [682, 14] on div "Night of Dreams Track Discover Start free trial Earn Rewards" at bounding box center [415, 10] width 598 height 21
click at [684, 12] on icon "button" at bounding box center [687, 10] width 7 height 7
click at [243, 6] on div "Track" at bounding box center [232, 10] width 21 height 11
click at [239, 13] on link "Track" at bounding box center [233, 10] width 12 height 5
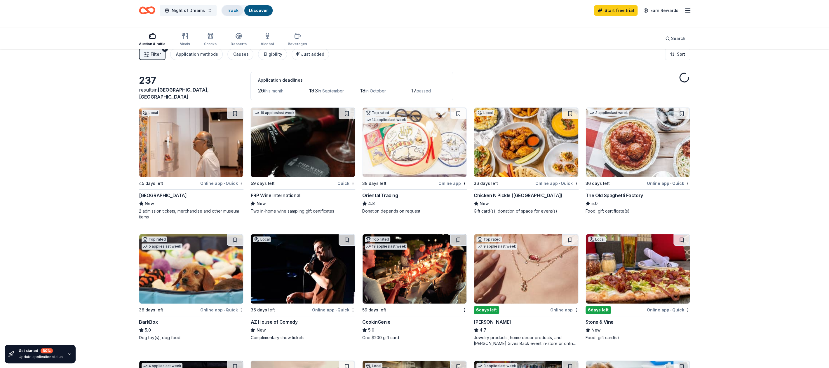
click at [239, 13] on link "Track" at bounding box center [233, 10] width 12 height 5
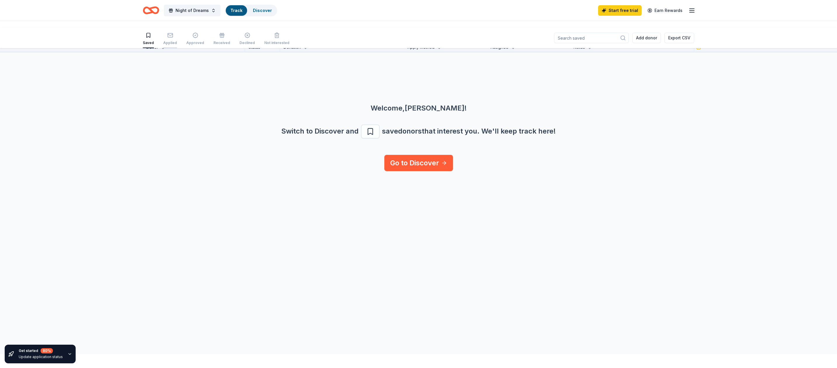
click at [177, 43] on div "Applied" at bounding box center [170, 38] width 14 height 13
click at [198, 38] on icon "button" at bounding box center [195, 35] width 6 height 6
click at [173, 38] on icon "button" at bounding box center [170, 35] width 6 height 6
click at [204, 36] on div "button" at bounding box center [195, 35] width 18 height 6
click at [230, 35] on button "Received" at bounding box center [221, 39] width 17 height 18
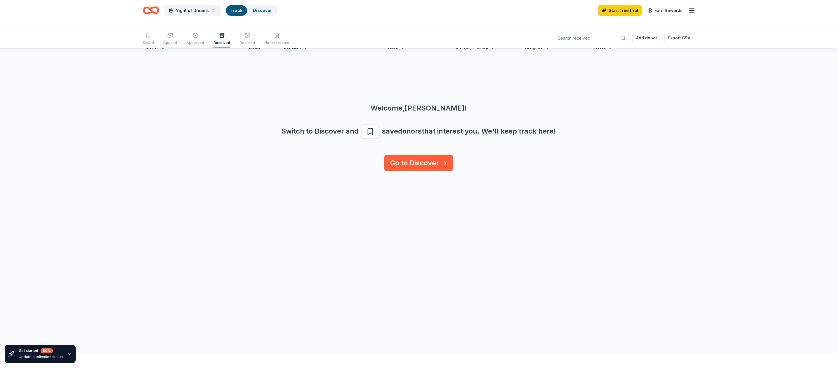
click at [173, 37] on rect "button" at bounding box center [170, 35] width 5 height 4
click at [196, 36] on icon "button" at bounding box center [194, 35] width 1 height 1
click at [230, 38] on div "button" at bounding box center [221, 35] width 17 height 6
click at [250, 38] on icon "button" at bounding box center [247, 35] width 6 height 6
click at [289, 43] on div "Not interested" at bounding box center [276, 38] width 25 height 13
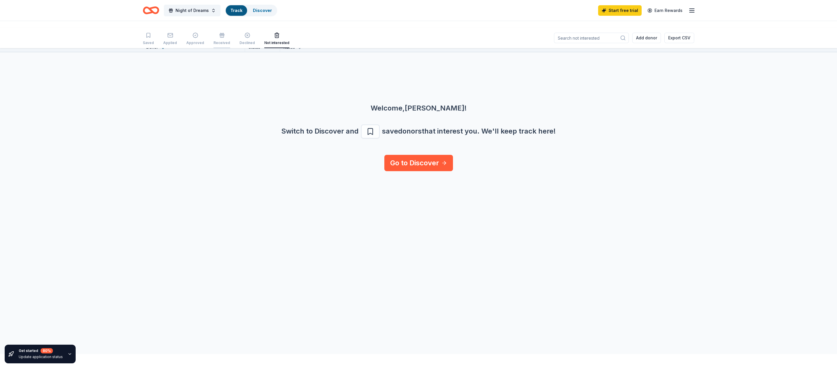
click at [230, 35] on button "Received" at bounding box center [221, 39] width 17 height 18
click at [204, 34] on button "Approved" at bounding box center [195, 39] width 18 height 18
click at [177, 36] on div "button" at bounding box center [170, 35] width 14 height 6
click at [151, 36] on icon "button" at bounding box center [148, 35] width 6 height 6
click at [177, 38] on div "button" at bounding box center [170, 35] width 14 height 6
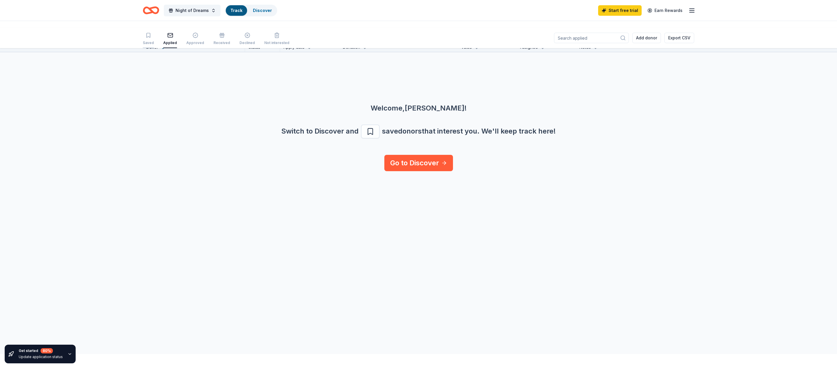
click at [154, 44] on div "Saved" at bounding box center [148, 38] width 11 height 13
click at [209, 14] on span "Night of Dreams" at bounding box center [191, 10] width 33 height 7
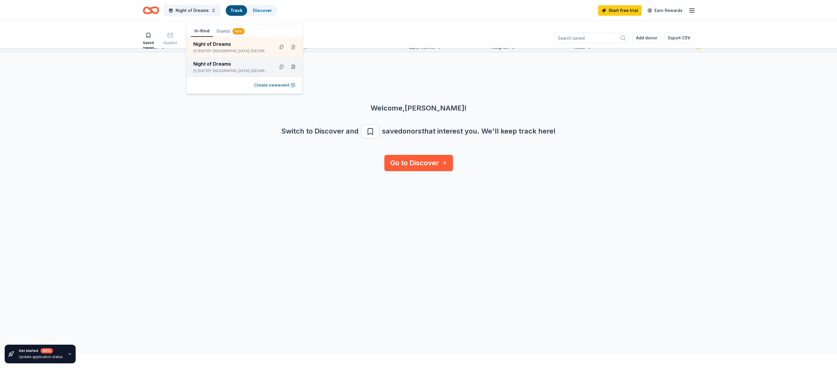
click at [288, 72] on button at bounding box center [292, 66] width 9 height 9
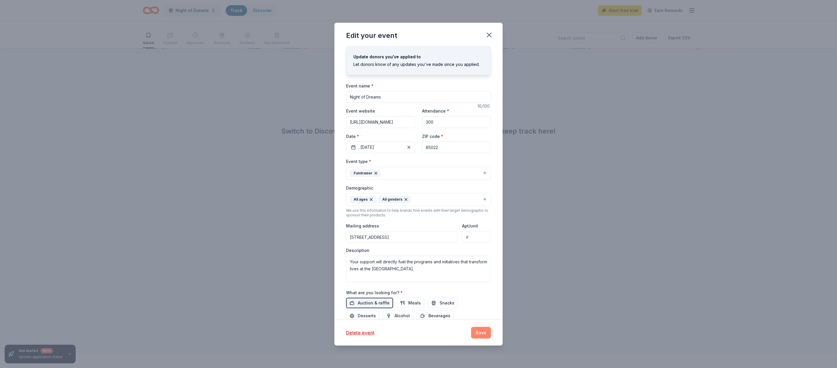
click at [491, 327] on button "Save" at bounding box center [481, 333] width 20 height 12
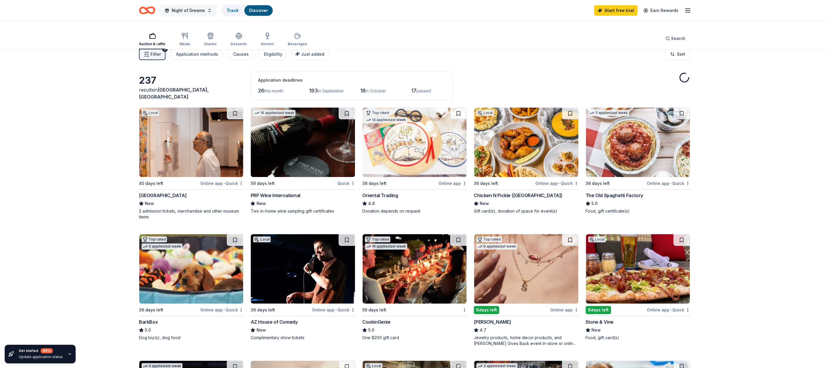
click at [205, 10] on span "Night of Dreams" at bounding box center [188, 10] width 33 height 7
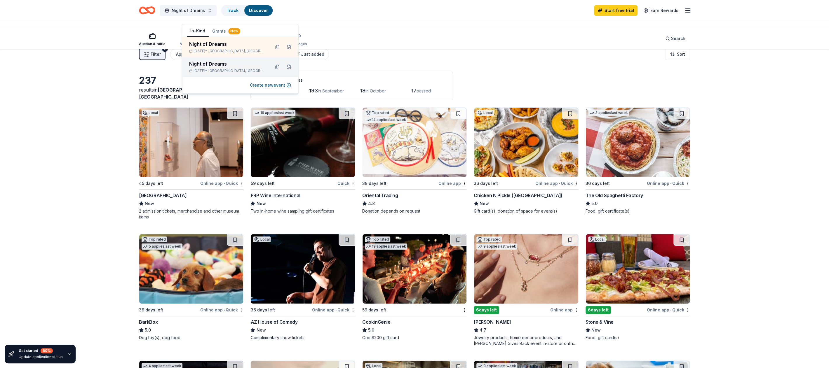
click at [273, 72] on button at bounding box center [277, 66] width 9 height 9
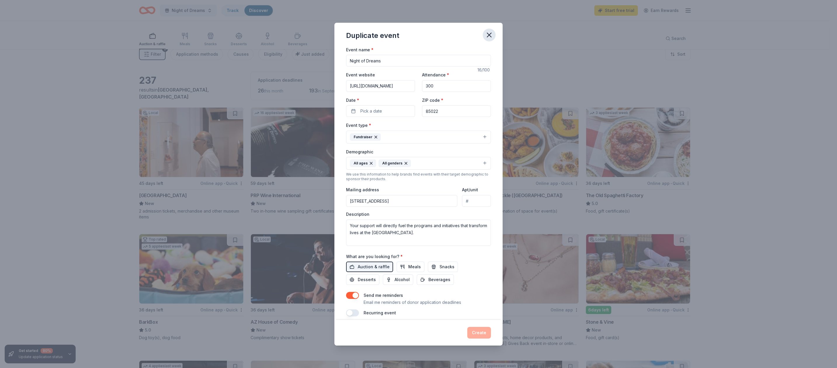
click at [493, 39] on icon "button" at bounding box center [489, 35] width 8 height 8
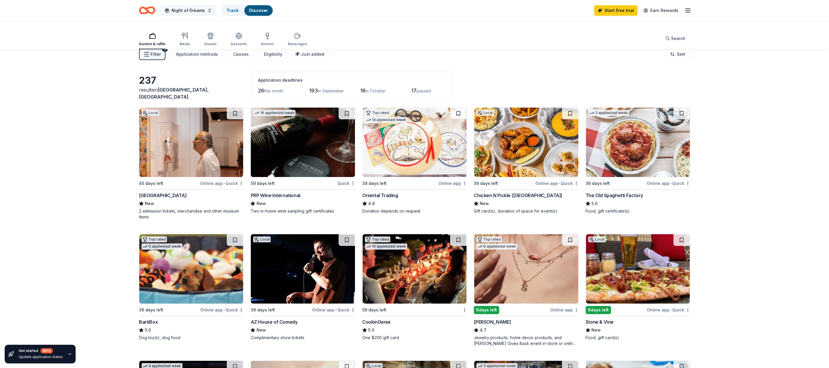
click at [205, 11] on span "Night of Dreams" at bounding box center [188, 10] width 33 height 7
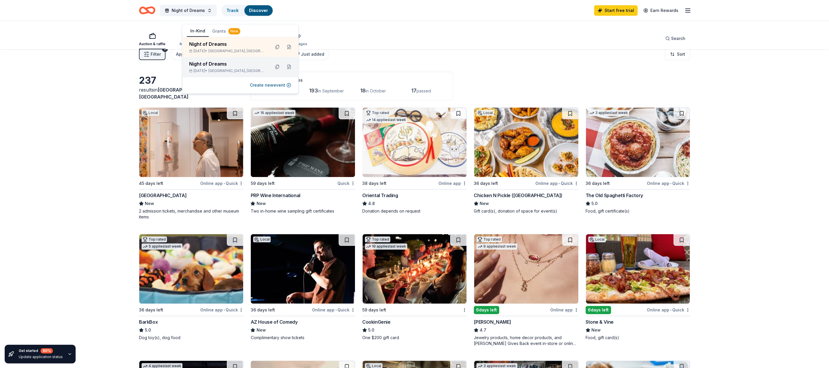
click at [248, 67] on div "Night of Dreams" at bounding box center [227, 63] width 76 height 7
click at [223, 67] on div "Night of Dreams" at bounding box center [227, 63] width 76 height 7
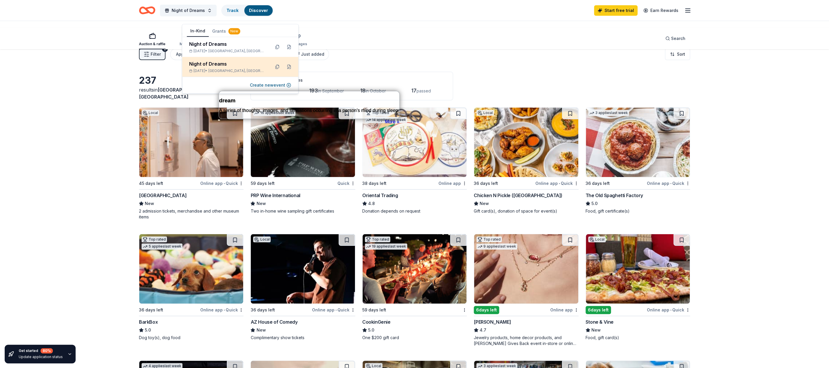
click at [247, 67] on div "Night of Dreams" at bounding box center [227, 63] width 76 height 7
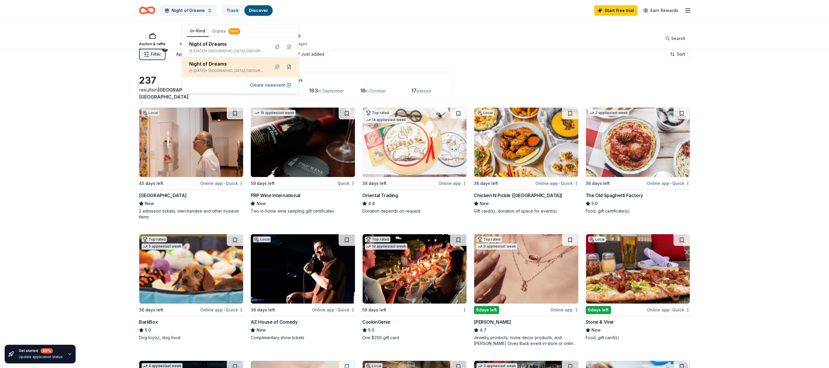
click at [284, 72] on button at bounding box center [288, 66] width 9 height 9
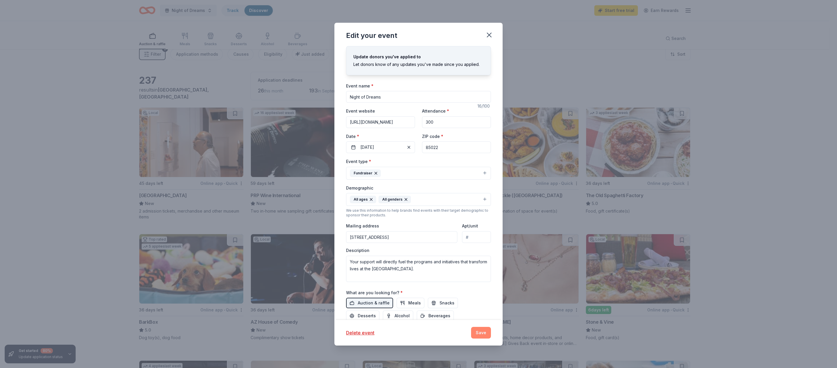
click at [491, 327] on button "Save" at bounding box center [481, 333] width 20 height 12
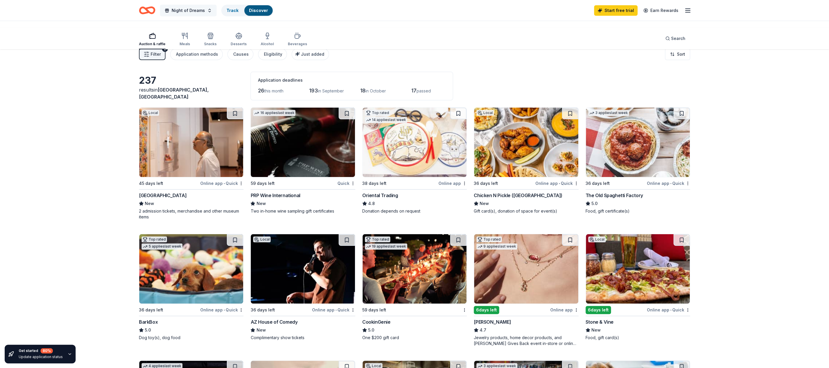
click at [205, 14] on span "Night of Dreams" at bounding box center [188, 10] width 33 height 7
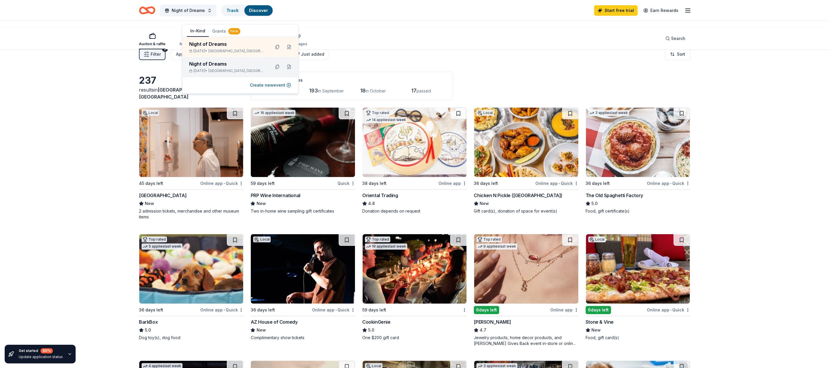
click at [230, 67] on div "Night of Dreams" at bounding box center [227, 63] width 76 height 7
click at [286, 52] on button at bounding box center [288, 46] width 9 height 9
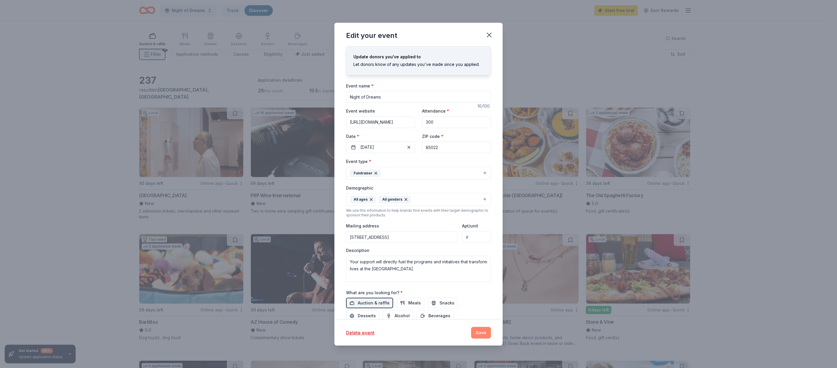
click at [491, 327] on button "Save" at bounding box center [481, 333] width 20 height 12
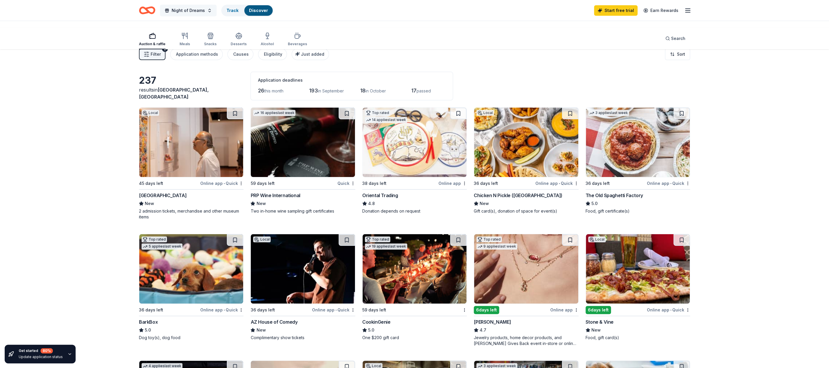
click at [217, 8] on button "Night of Dreams" at bounding box center [188, 11] width 57 height 12
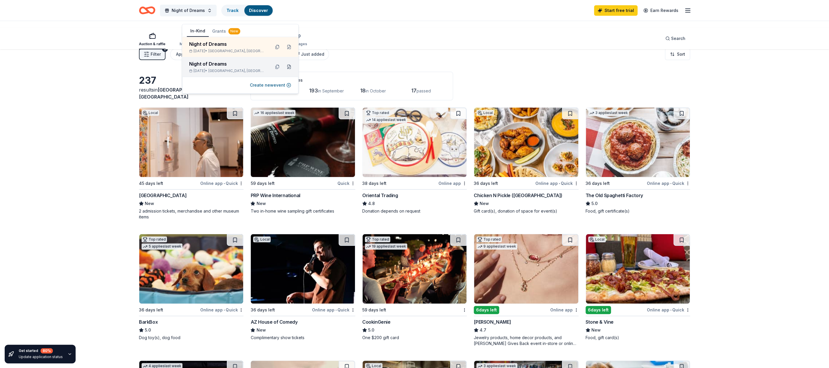
click at [284, 72] on button at bounding box center [288, 66] width 9 height 9
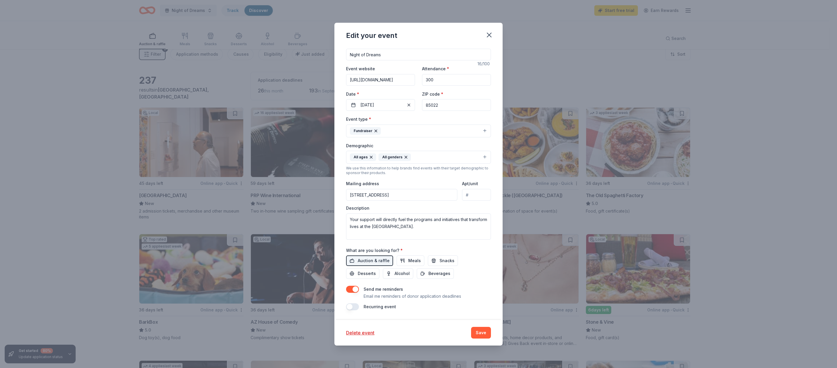
scroll to position [228, 0]
click at [491, 327] on button "Save" at bounding box center [481, 333] width 20 height 12
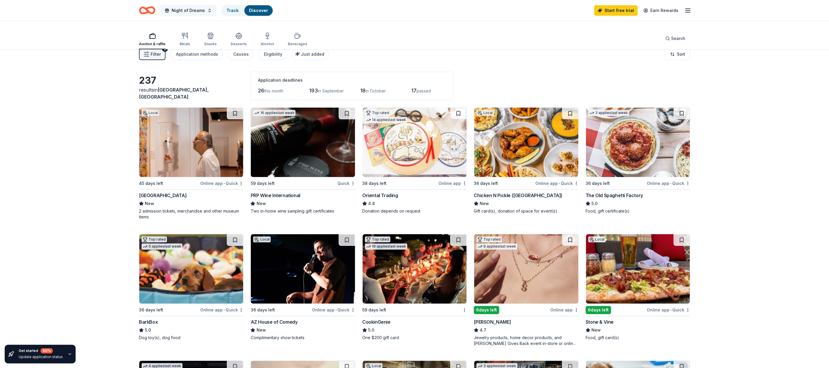
click at [217, 11] on button "Night of Dreams" at bounding box center [188, 11] width 57 height 12
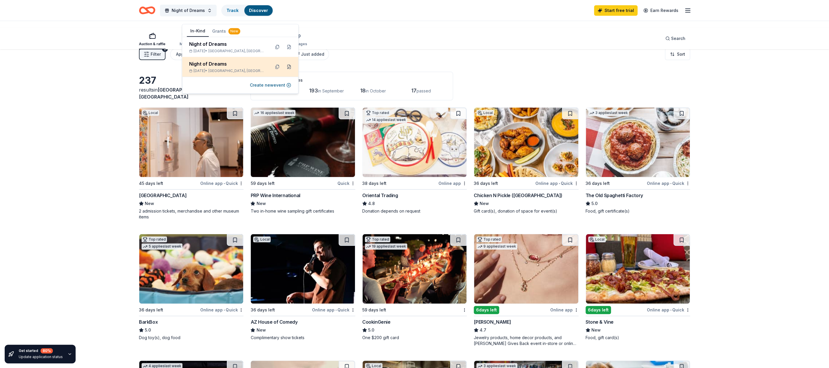
click at [284, 72] on button at bounding box center [288, 66] width 9 height 9
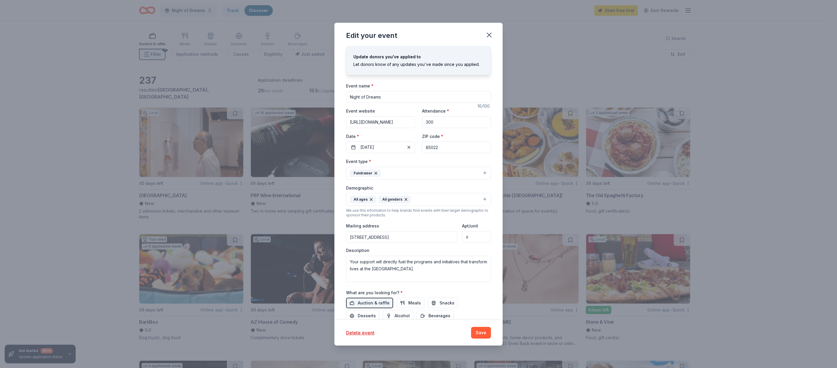
scroll to position [228, 0]
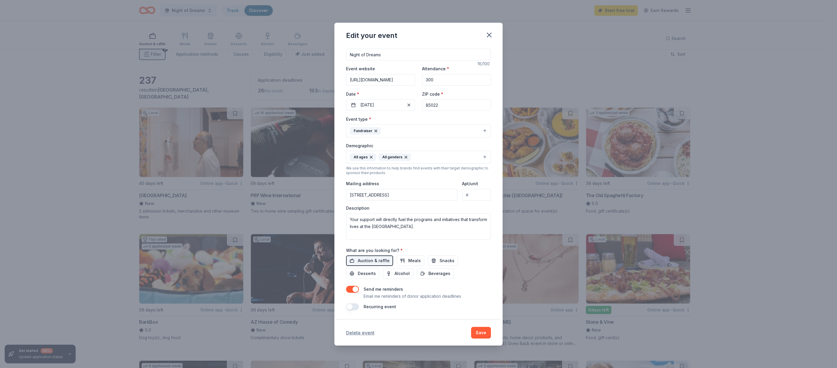
click at [346, 330] on button "Delete event" at bounding box center [360, 333] width 28 height 7
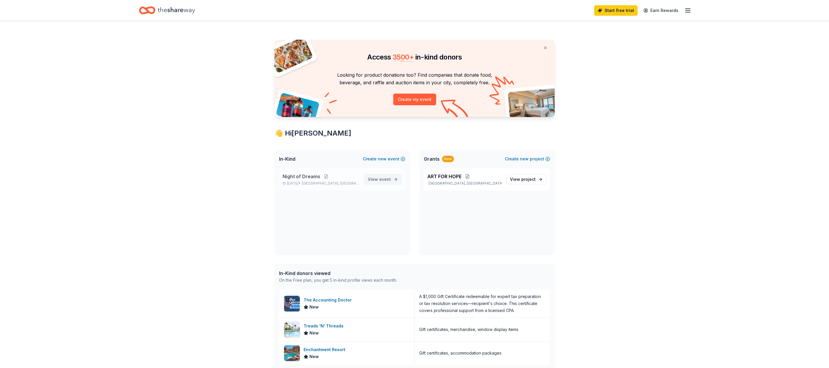
click at [369, 183] on span "View event" at bounding box center [379, 179] width 23 height 7
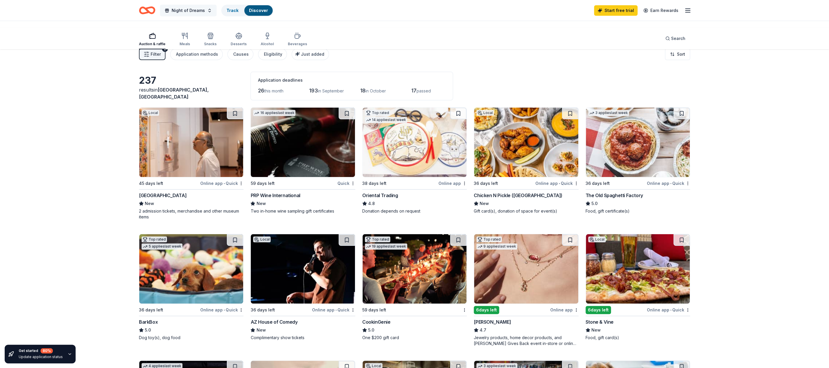
click at [205, 14] on span "Night of Dreams" at bounding box center [188, 10] width 33 height 7
click at [286, 52] on button at bounding box center [288, 46] width 9 height 9
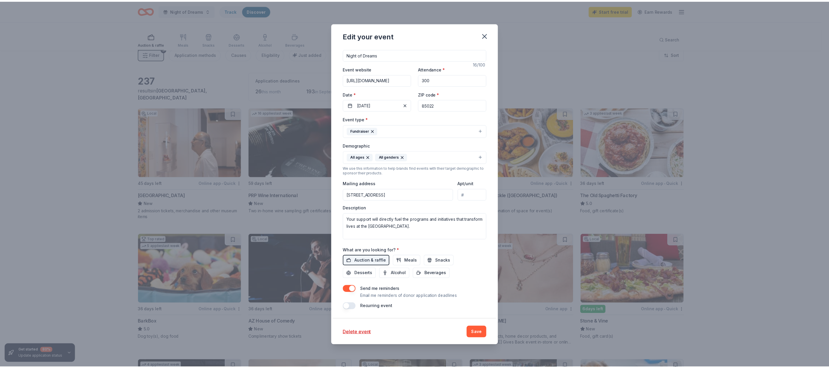
scroll to position [228, 0]
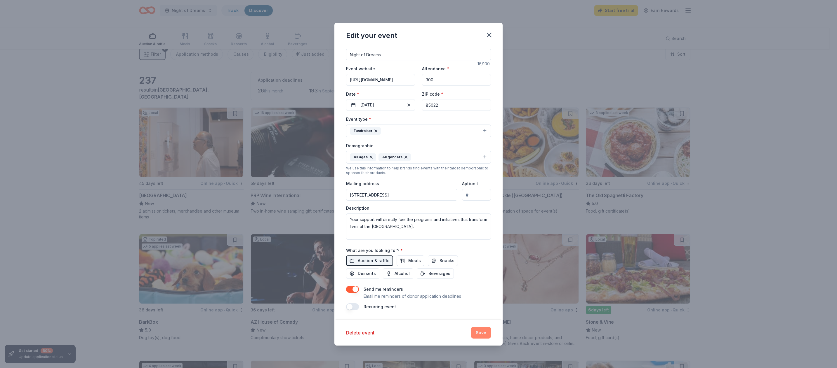
click at [491, 327] on button "Save" at bounding box center [481, 333] width 20 height 12
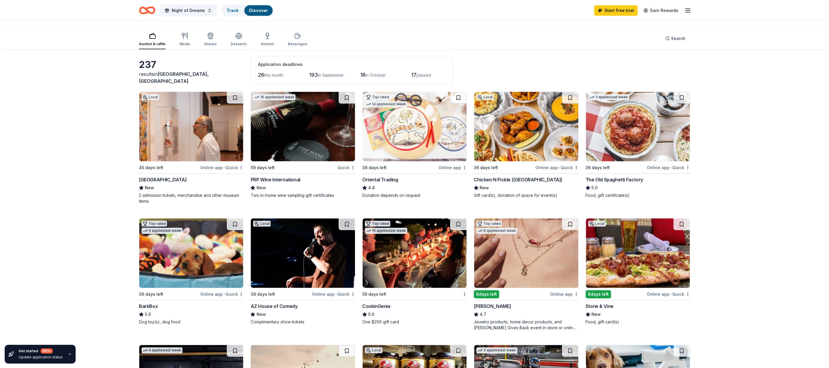
scroll to position [0, 0]
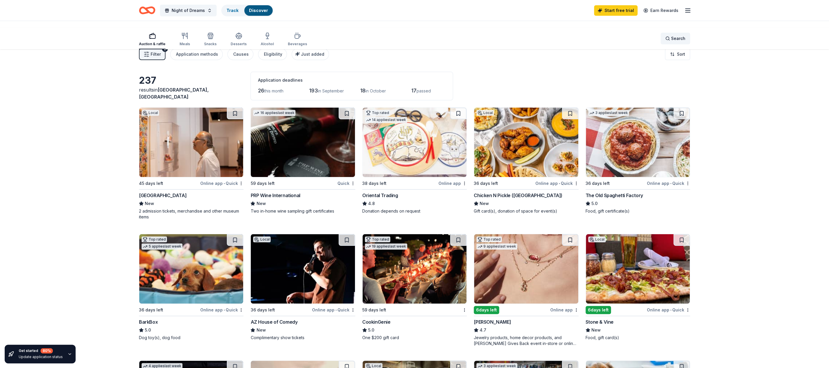
click at [665, 40] on div "Search" at bounding box center [675, 38] width 20 height 7
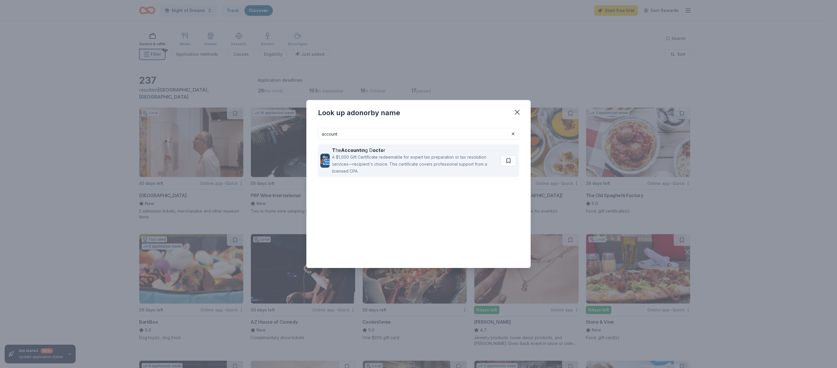
type input "account"
click at [418, 154] on div "A $1,000 Gift Certificate redeemable for expert tax preparation or tax resoluti…" at bounding box center [415, 164] width 166 height 21
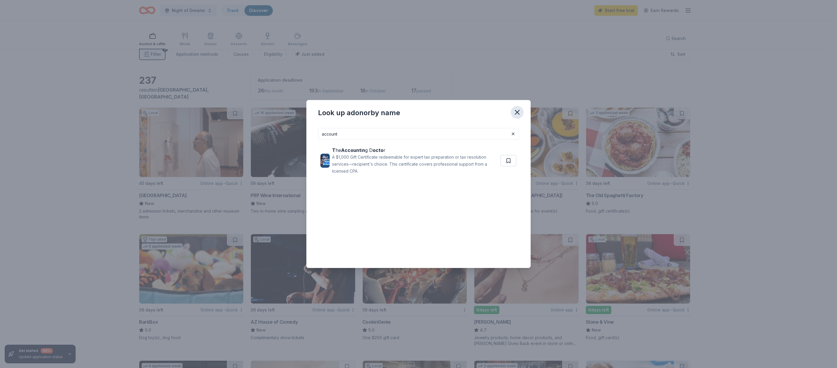
click at [521, 108] on icon "button" at bounding box center [517, 112] width 8 height 8
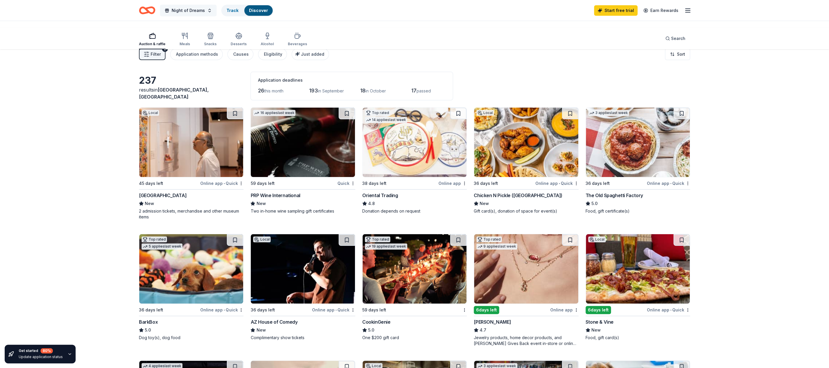
click at [205, 12] on span "Night of Dreams" at bounding box center [188, 10] width 33 height 7
click at [284, 52] on button at bounding box center [288, 46] width 9 height 9
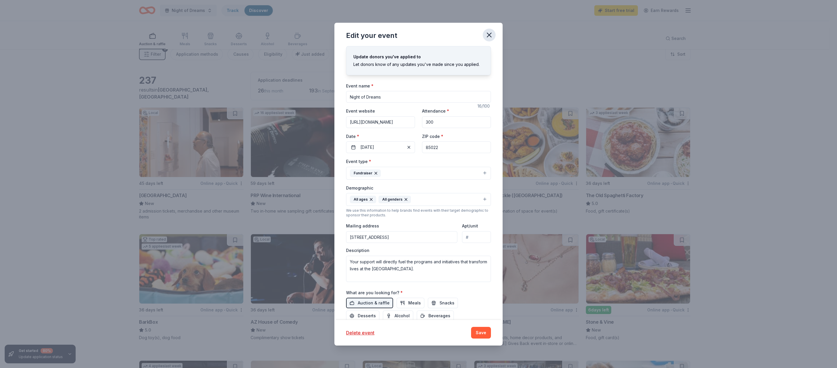
click at [493, 39] on icon "button" at bounding box center [489, 35] width 8 height 8
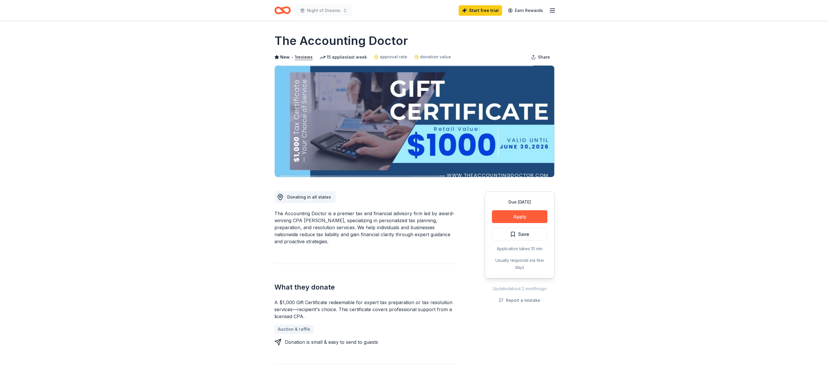
click at [512, 223] on button "Apply" at bounding box center [519, 217] width 55 height 13
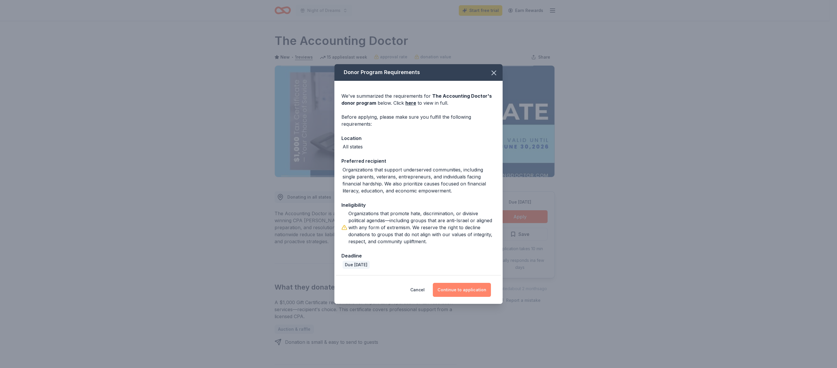
click at [480, 297] on button "Continue to application" at bounding box center [462, 290] width 58 height 14
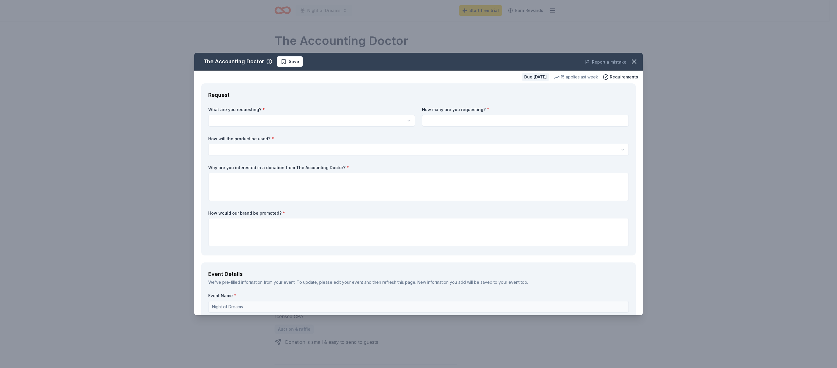
click at [397, 148] on html "Night of Dreams Start free trial Earn Rewards Due in 59 days Share The Accounti…" at bounding box center [418, 184] width 837 height 368
select select "A $1,000 Gift Certificate redeemable for expert tax preparation or tax resoluti…"
click at [500, 127] on input at bounding box center [525, 121] width 207 height 12
type input "5"
click at [331, 195] on html "Night of Dreams Start free trial Earn Rewards Due in 59 days Share The Accounti…" at bounding box center [418, 184] width 837 height 368
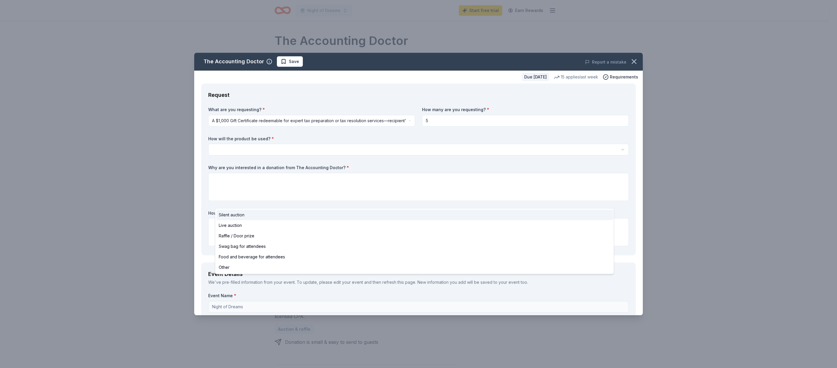
select select "silentAuction"
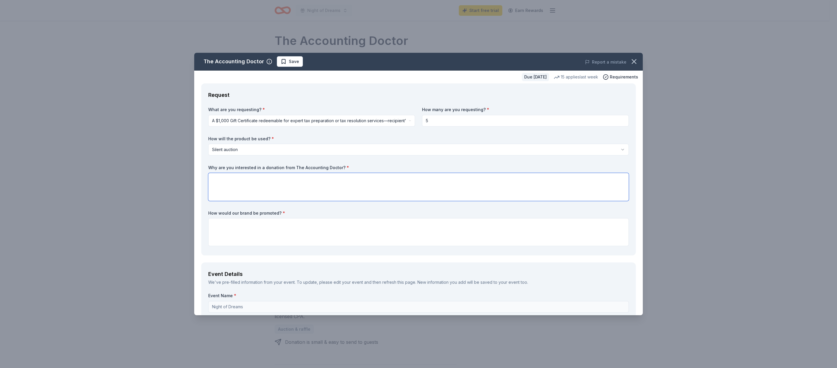
click at [444, 201] on textarea at bounding box center [418, 187] width 420 height 28
paste textarea "“By joining us, you help grow our community and forge relationships that have l…"
click at [225, 201] on textarea "“By joining us, you help grow our community and forge relationships that have l…" at bounding box center [418, 187] width 420 height 28
click at [559, 201] on textarea "By joining us, you help grow our community and forge relationships that have la…" at bounding box center [418, 187] width 420 height 28
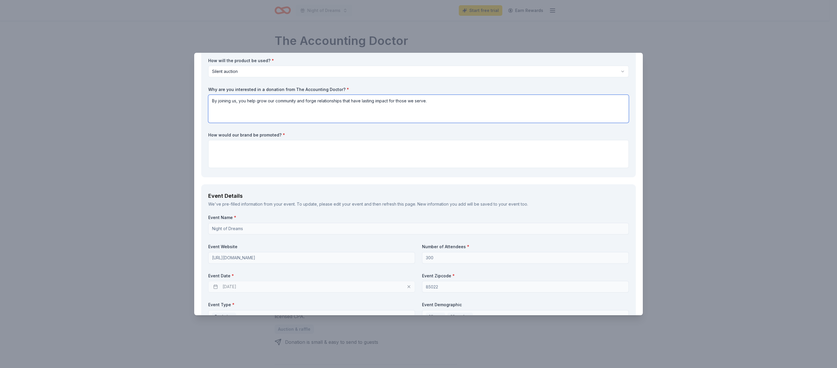
scroll to position [103, 0]
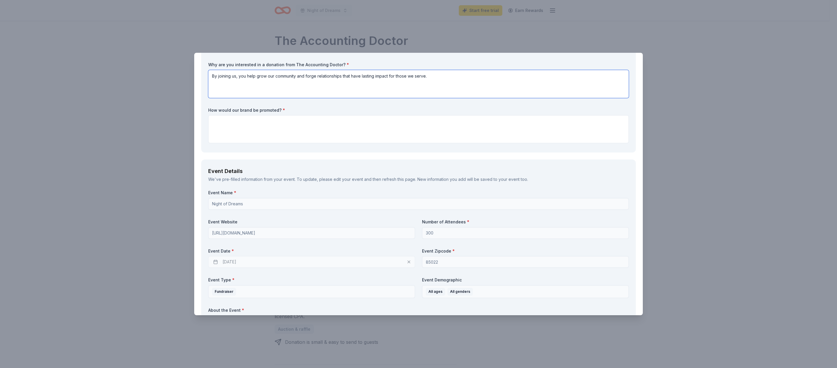
click at [379, 98] on textarea "By joining us, you help grow our community and forge relationships that have la…" at bounding box center [418, 84] width 420 height 28
type textarea "By joining us, you help grow our community and build relationships that have la…"
click at [335, 143] on textarea at bounding box center [418, 129] width 420 height 28
paste textarea "Your support helps us grow our community while building meaningful partnerships…"
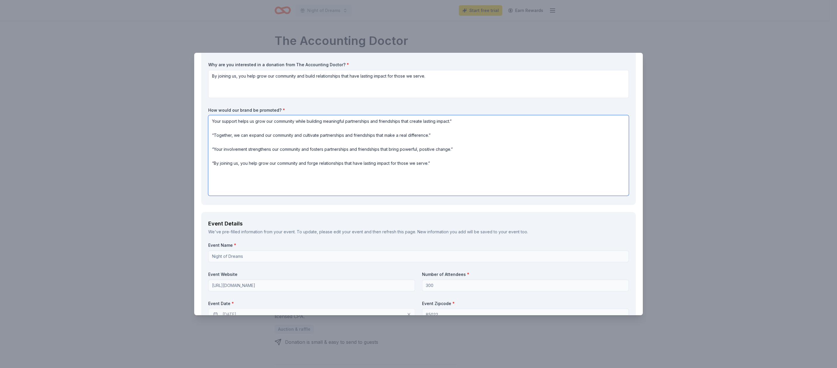
scroll to position [1, 0]
click at [561, 196] on textarea "Your support helps us grow our community while building meaningful partnerships…" at bounding box center [418, 155] width 420 height 81
click at [225, 196] on textarea "Your support helps us grow our community while building meaningful partnerships…" at bounding box center [418, 155] width 420 height 81
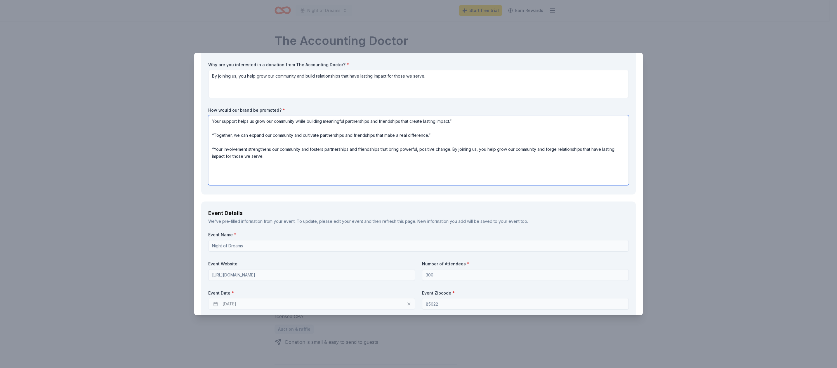
click at [227, 185] on textarea "Your support helps us grow our community while building meaningful partnerships…" at bounding box center [418, 150] width 420 height 70
drag, startPoint x: 224, startPoint y: 232, endPoint x: 227, endPoint y: 232, distance: 3.5
click at [225, 185] on textarea "Your support helps us grow our community while building meaningful partnerships…" at bounding box center [418, 150] width 420 height 70
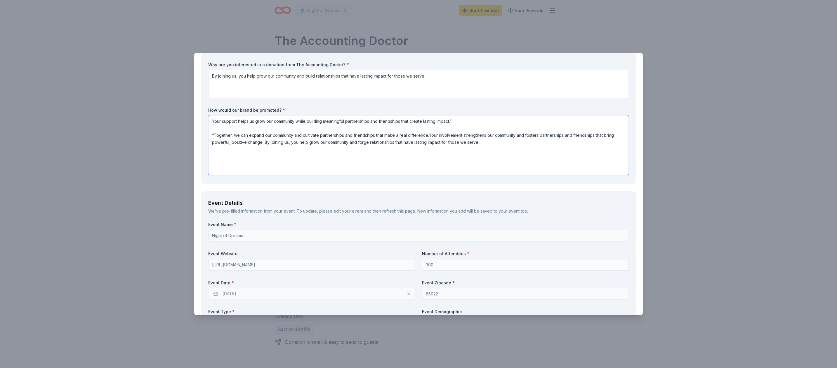
click at [225, 175] on textarea "Your support helps us grow our community while building meaningful partnerships…" at bounding box center [418, 145] width 420 height 60
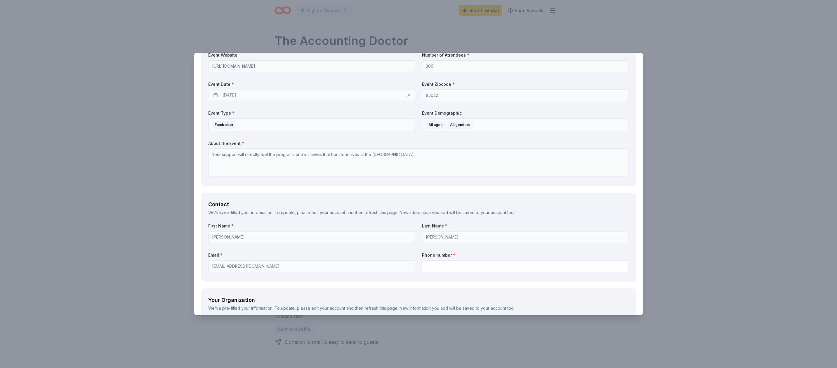
scroll to position [309, 0]
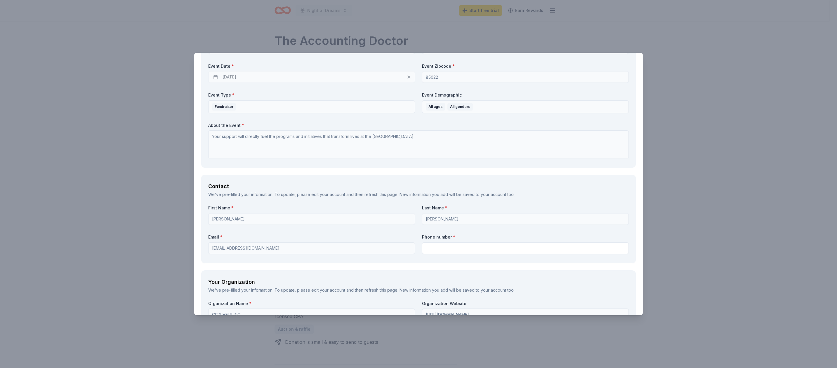
type textarea "Your support helps us grow our community while building meaningful partnerships…"
click at [398, 83] on div "[DATE]" at bounding box center [311, 77] width 207 height 12
click at [399, 83] on div "[DATE]" at bounding box center [311, 77] width 207 height 12
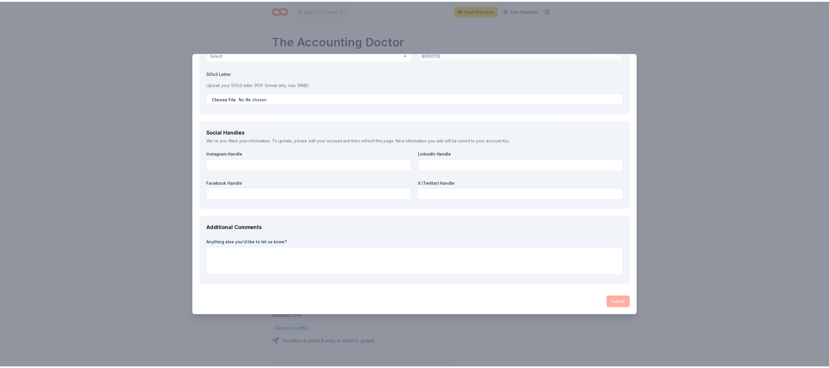
scroll to position [697, 0]
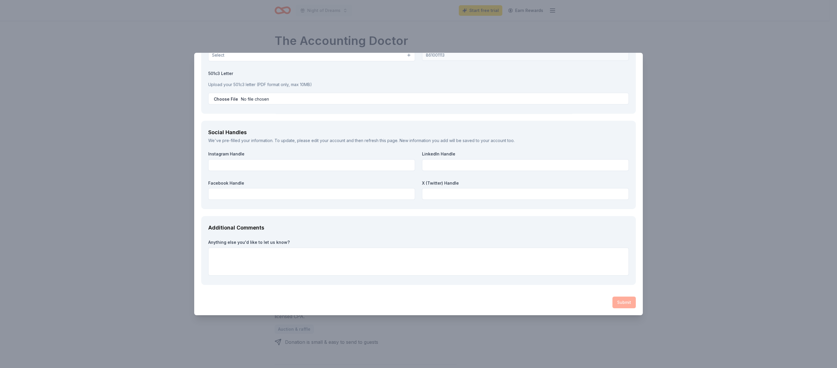
click at [682, 79] on div "The Accounting Doctor Save Report a mistake Due in 59 days 15 applies last week…" at bounding box center [418, 184] width 837 height 368
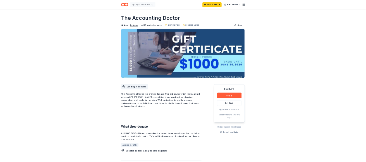
scroll to position [0, 0]
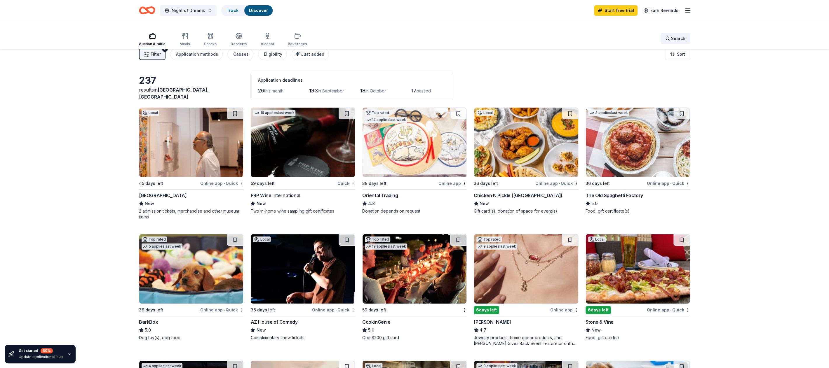
click at [665, 42] on div "Search" at bounding box center [675, 38] width 20 height 7
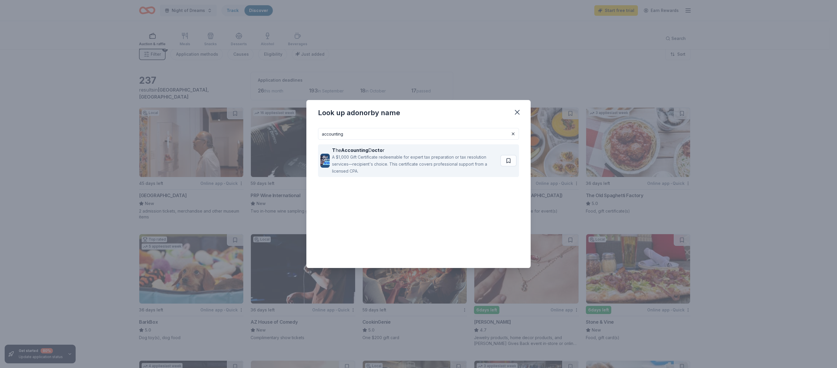
type input "accounting"
drag, startPoint x: 428, startPoint y: 145, endPoint x: 434, endPoint y: 141, distance: 7.9
click at [430, 154] on div "A $1,000 Gift Certificate redeemable for expert tax preparation or tax resoluti…" at bounding box center [415, 164] width 166 height 21
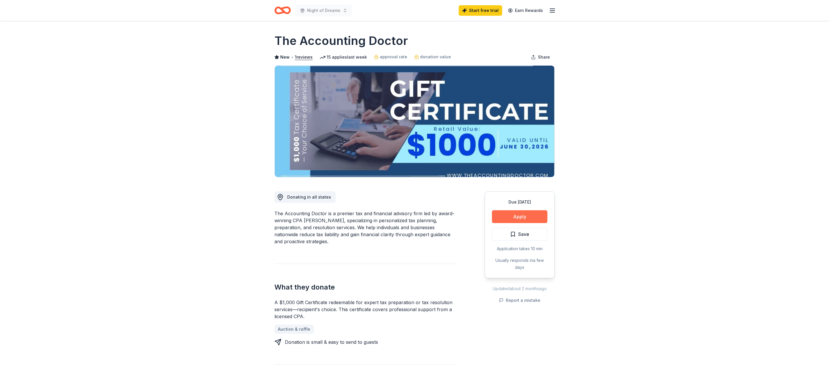
click at [528, 223] on button "Apply" at bounding box center [519, 217] width 55 height 13
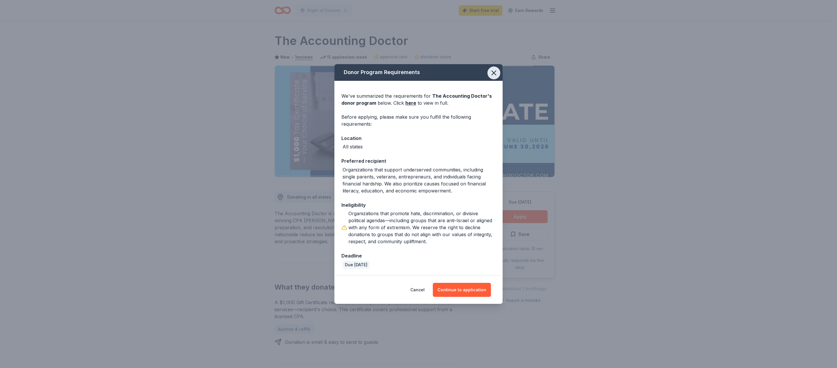
click at [498, 69] on icon "button" at bounding box center [494, 73] width 8 height 8
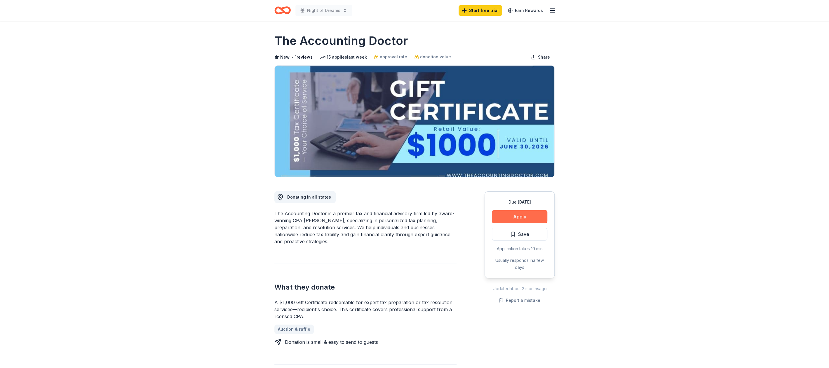
click at [512, 223] on button "Apply" at bounding box center [519, 217] width 55 height 13
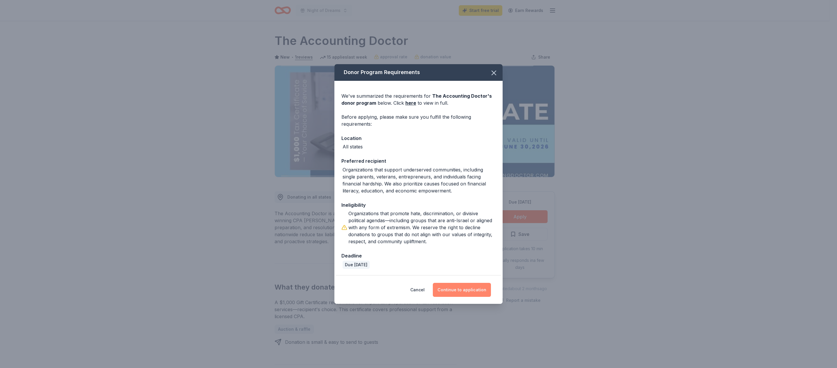
click at [487, 297] on button "Continue to application" at bounding box center [462, 290] width 58 height 14
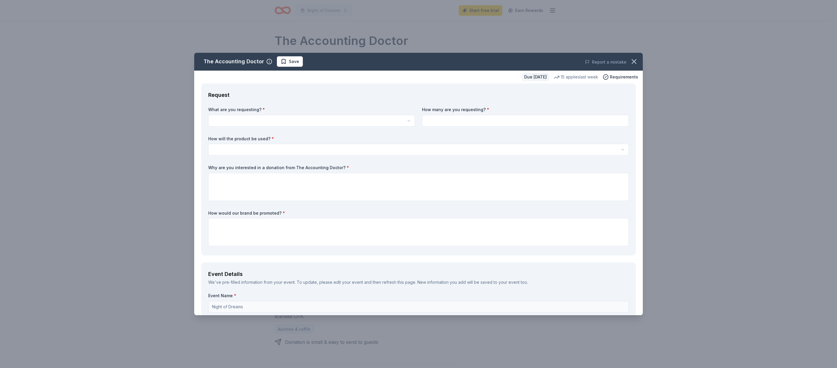
click at [313, 153] on html "Night of Dreams Start free trial Earn Rewards Due [DATE] Share The Accounting D…" at bounding box center [418, 184] width 837 height 368
select select "A $1,000 Gift Certificate redeemable for expert tax preparation or tax resoluti…"
drag, startPoint x: 314, startPoint y: 188, endPoint x: 435, endPoint y: 167, distance: 122.6
click at [467, 127] on input at bounding box center [525, 121] width 207 height 12
type input "5"
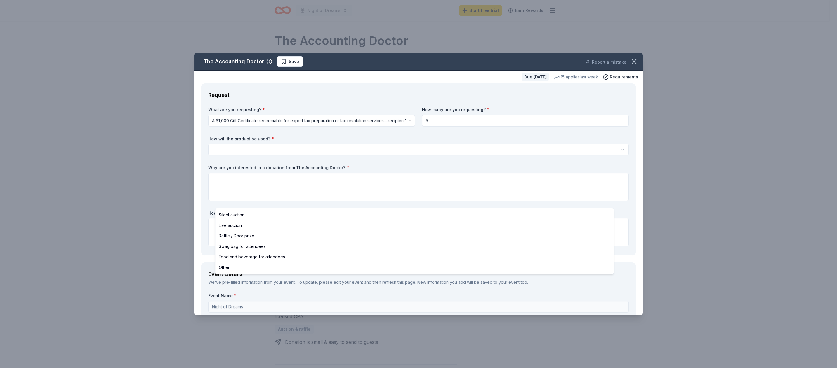
click at [373, 195] on html "Night of Dreams Start free trial Earn Rewards Due [DATE] Share The Accounting D…" at bounding box center [418, 184] width 837 height 368
select select "silentAuction"
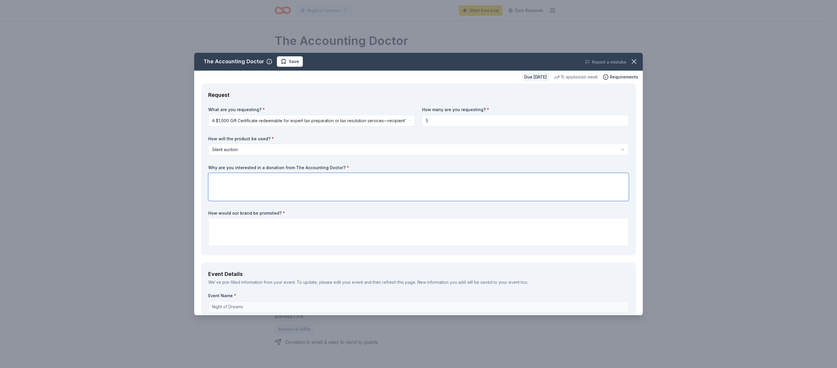
click at [466, 201] on textarea at bounding box center [418, 187] width 420 height 28
paste textarea "“By joining us, you help grow our community and forge relationships that have l…"
click at [224, 201] on textarea "“By joining us, you help grow our community and forge relationships that have l…" at bounding box center [418, 187] width 420 height 28
click at [563, 201] on textarea "By joining us, you help grow our community and forge relationships that have la…" at bounding box center [418, 187] width 420 height 28
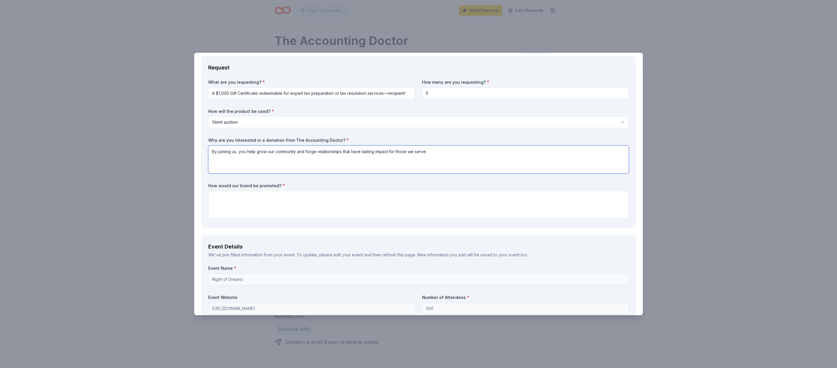
scroll to position [51, 0]
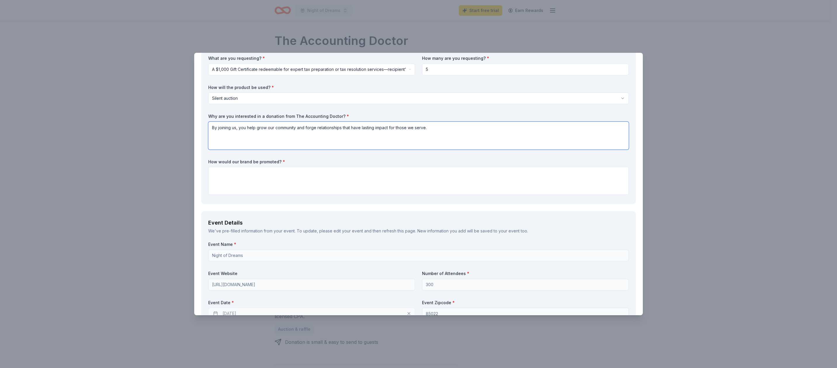
type textarea "By joining us, you help grow our community and forge relationships that have la…"
click at [266, 195] on textarea at bounding box center [418, 181] width 420 height 28
type textarea "W"
paste textarea "“Your brand will be highlighted to all event attendees, demonstrating your comm…"
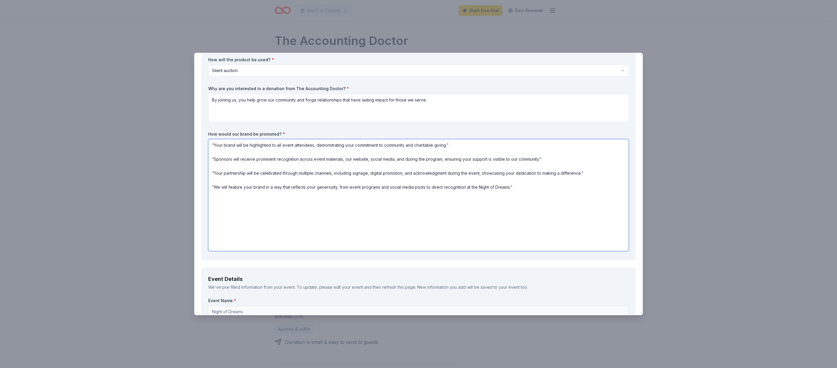
scroll to position [1, 0]
click at [223, 251] on textarea "“Your brand will be highlighted to all event attendees, demonstrating your comm…" at bounding box center [418, 195] width 420 height 112
drag, startPoint x: 410, startPoint y: 282, endPoint x: 414, endPoint y: 269, distance: 13.5
click at [411, 251] on textarea "“Your brand will be highlighted to all event attendees, demonstrating your comm…" at bounding box center [418, 195] width 420 height 112
click at [252, 251] on textarea "“Your brand will be highlighted to all event attendees, demonstrating your comm…" at bounding box center [418, 195] width 420 height 112
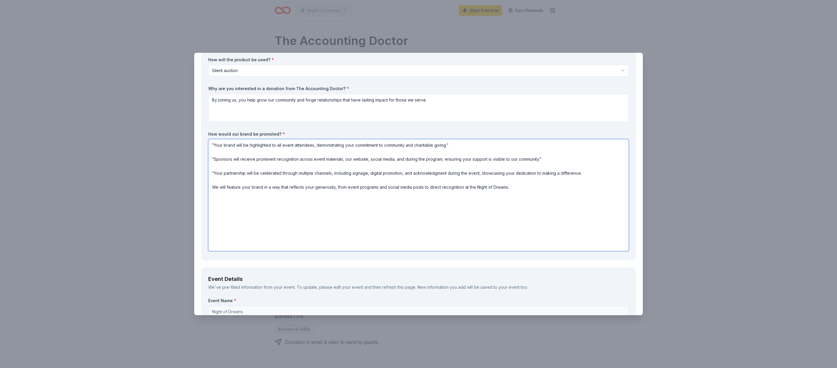
drag, startPoint x: 223, startPoint y: 267, endPoint x: 269, endPoint y: 261, distance: 46.5
click at [237, 251] on textarea "“Your brand will be highlighted to all event attendees, demonstrating your comm…" at bounding box center [418, 195] width 420 height 112
click at [349, 247] on textarea "“Your brand will be highlighted to all event attendees, demonstrating your comm…" at bounding box center [418, 195] width 420 height 112
click at [225, 234] on textarea "“Your brand will be highlighted to all event attendees, demonstrating your comm…" at bounding box center [418, 195] width 420 height 112
click at [225, 216] on textarea "“Your brand will be highlighted to all event attendees, demonstrating your comm…" at bounding box center [418, 195] width 420 height 112
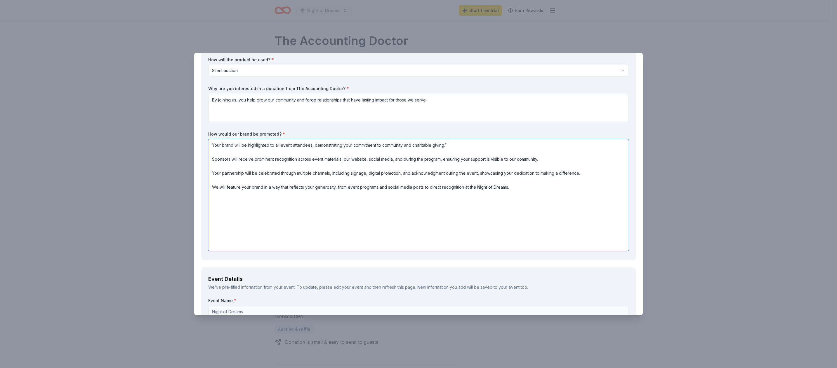
click at [582, 216] on textarea "Your brand will be highlighted to all event attendees, demonstrating your commi…" at bounding box center [418, 195] width 420 height 112
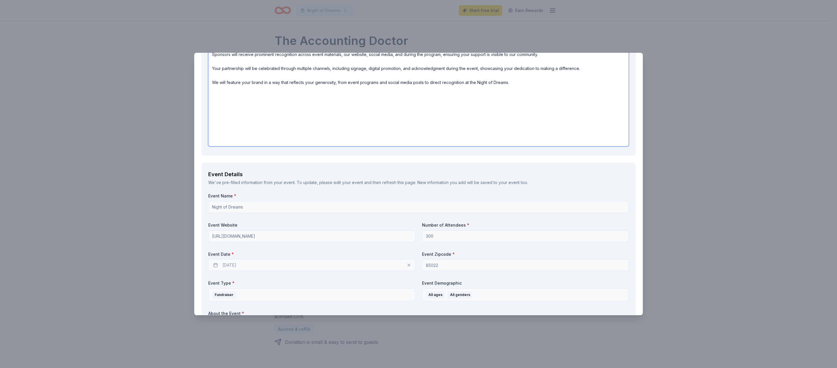
scroll to position [182, 0]
click at [220, 148] on textarea "Your brand will be highlighted to all event attendees, demonstrating your commi…" at bounding box center [418, 92] width 420 height 112
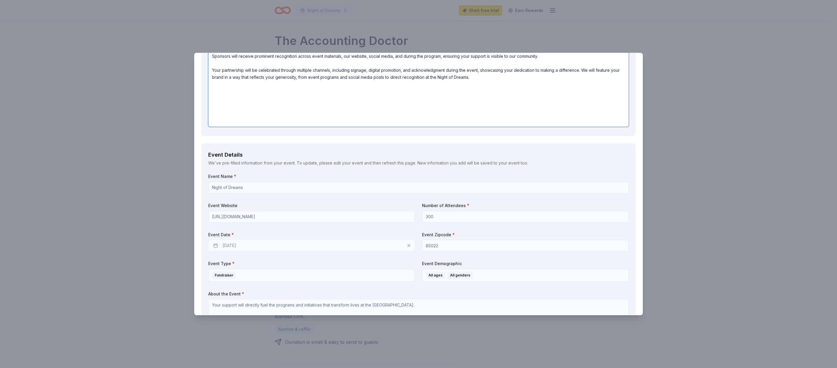
click at [224, 127] on textarea "Your brand will be highlighted to all event attendees, demonstrating your commi…" at bounding box center [418, 81] width 420 height 91
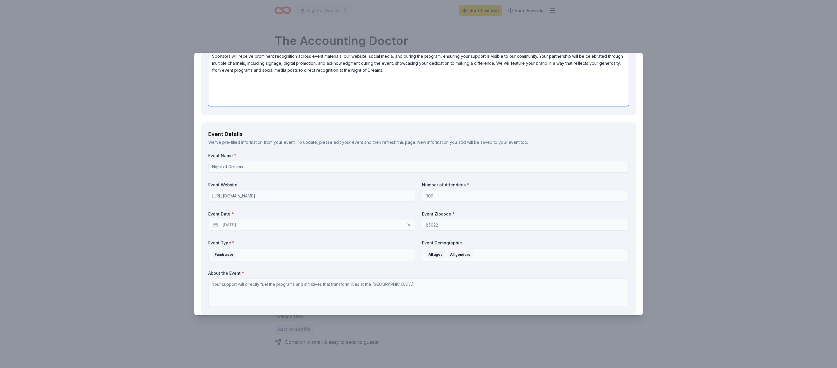
click at [221, 106] on textarea "Your brand will be highlighted to all event attendees, demonstrating your commi…" at bounding box center [418, 71] width 420 height 70
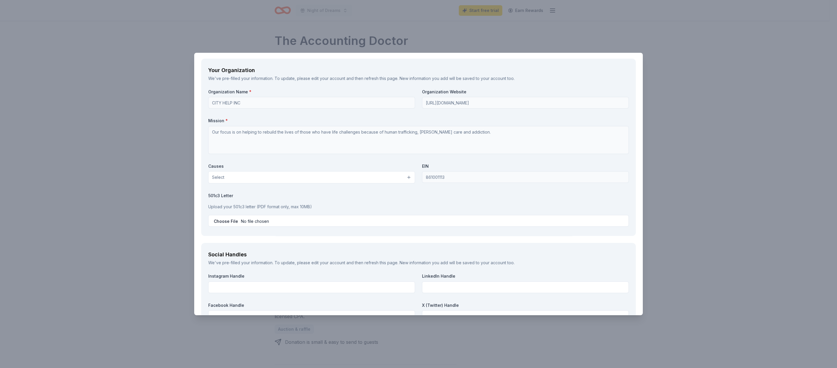
scroll to position [543, 0]
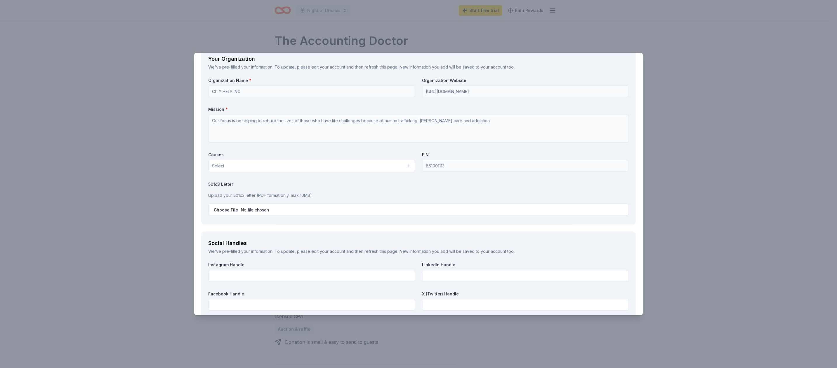
type textarea "Your brand will be highlighted to all event attendees, demonstrating your commi…"
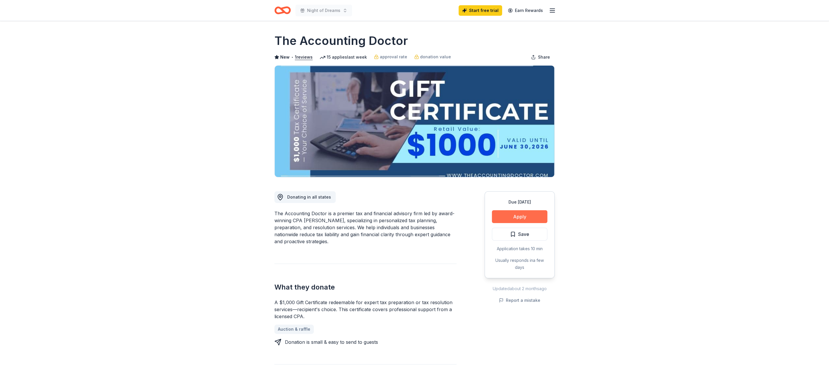
click at [513, 223] on button "Apply" at bounding box center [519, 217] width 55 height 13
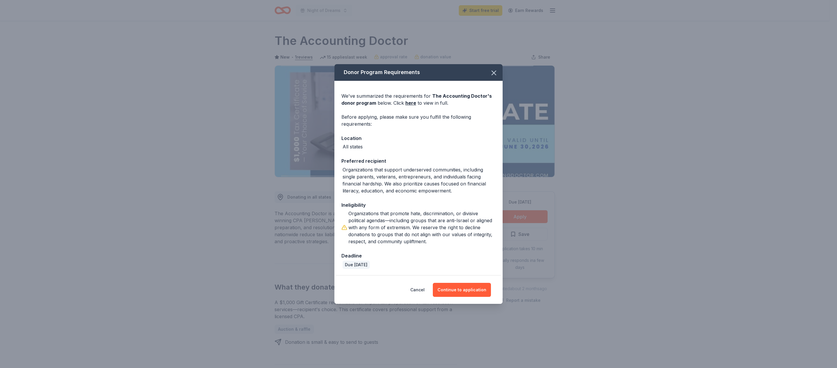
scroll to position [41, 0]
click at [485, 297] on button "Continue to application" at bounding box center [462, 290] width 58 height 14
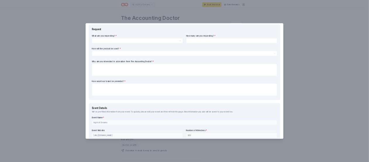
scroll to position [0, 0]
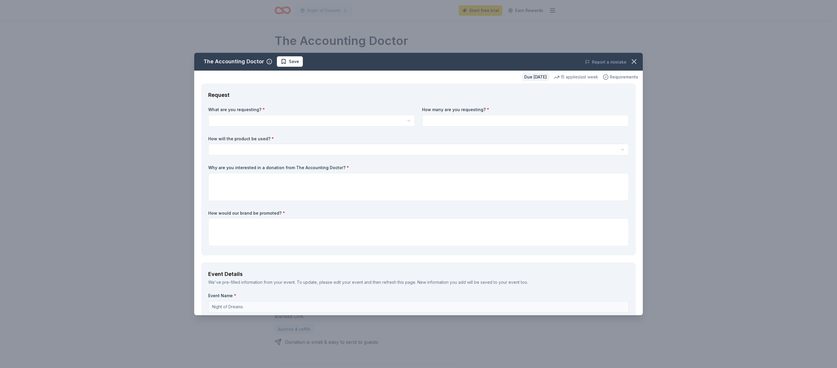
click at [610, 81] on span "Requirements" at bounding box center [624, 77] width 28 height 7
click at [554, 81] on div "15 applies last week" at bounding box center [576, 77] width 44 height 7
click at [597, 64] on button "Report a mistake" at bounding box center [605, 62] width 41 height 7
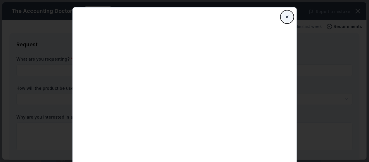
click at [293, 23] on button "Close" at bounding box center [287, 17] width 12 height 12
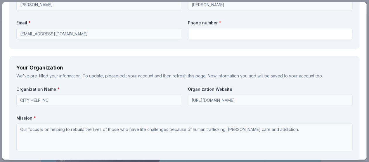
scroll to position [402, 0]
